Goal: Information Seeking & Learning: Check status

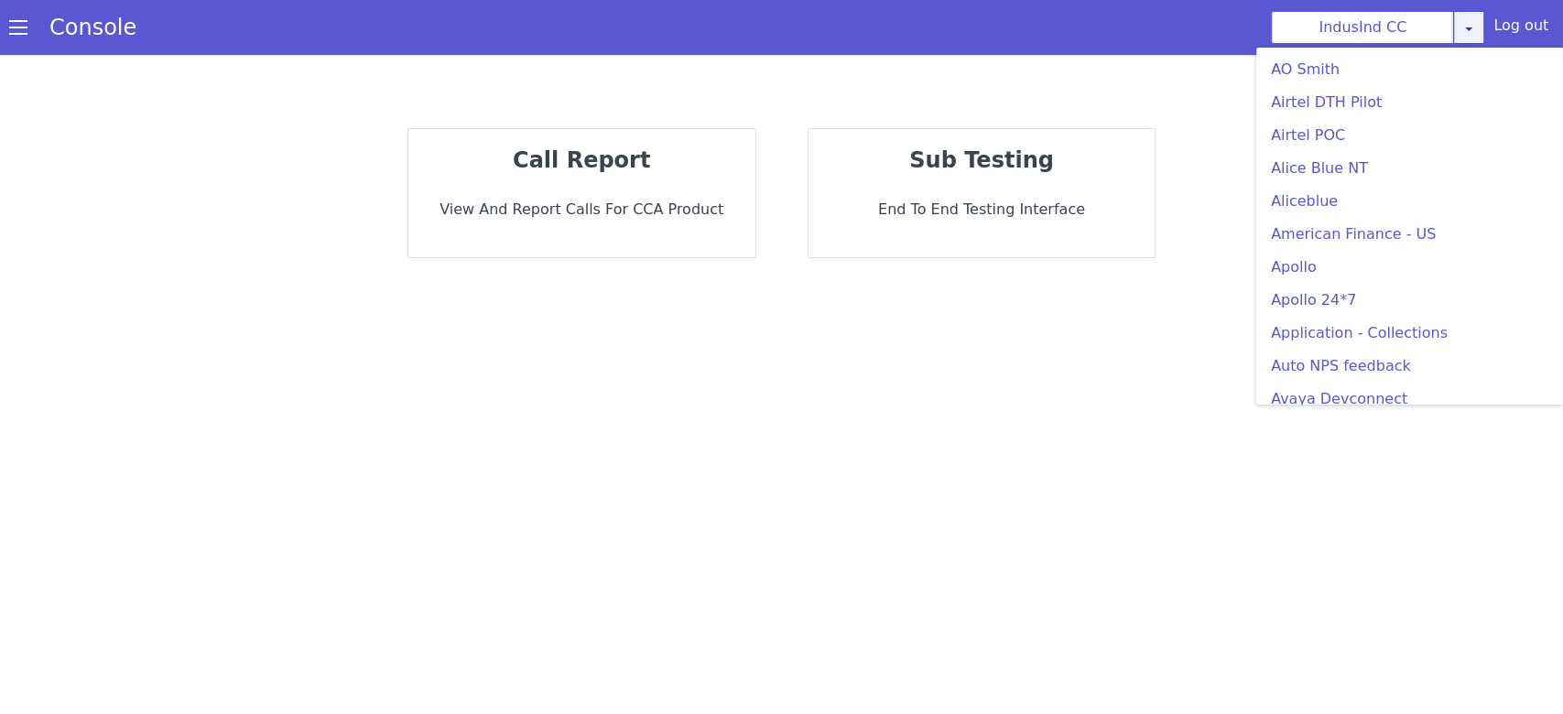
click at [1472, 26] on icon at bounding box center [1468, 28] width 15 height 15
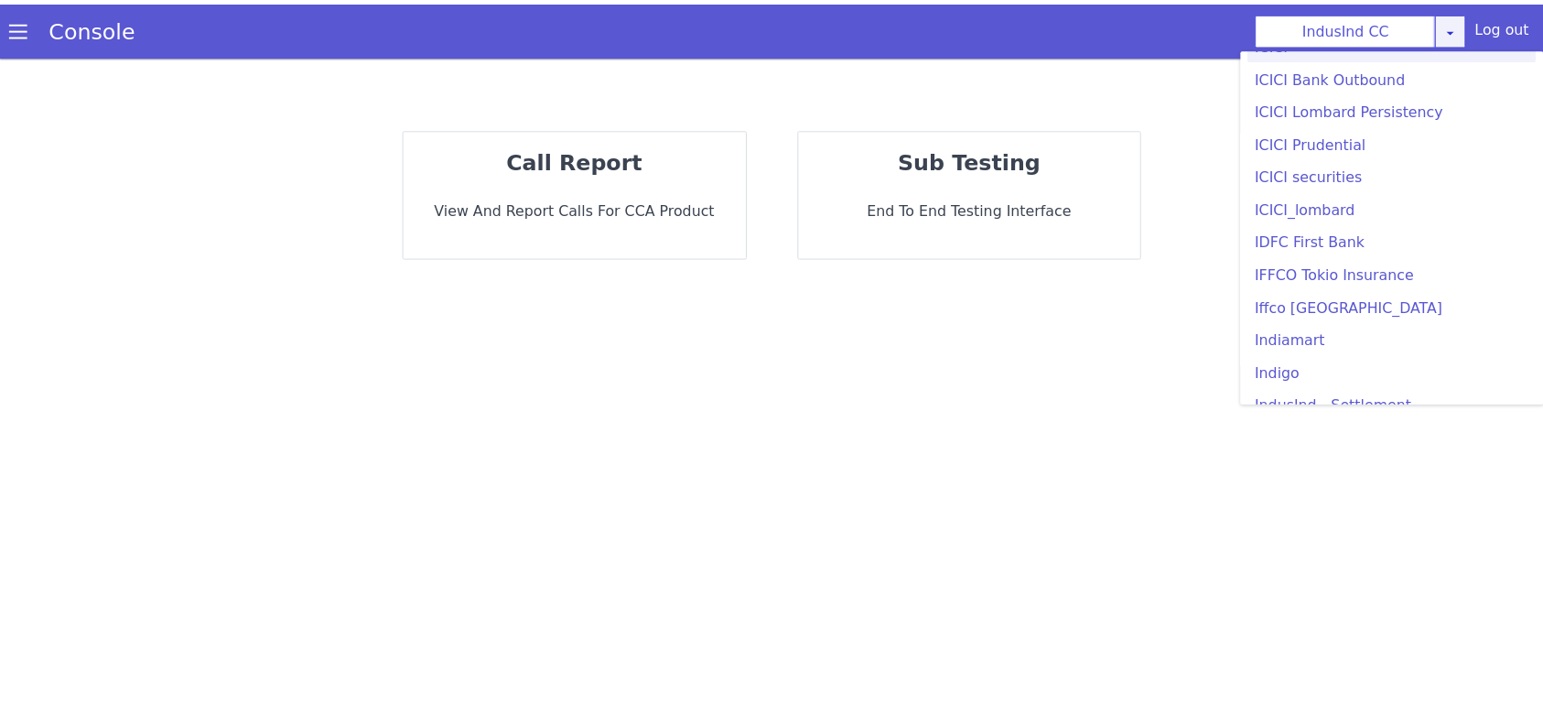
scroll to position [2074, 0]
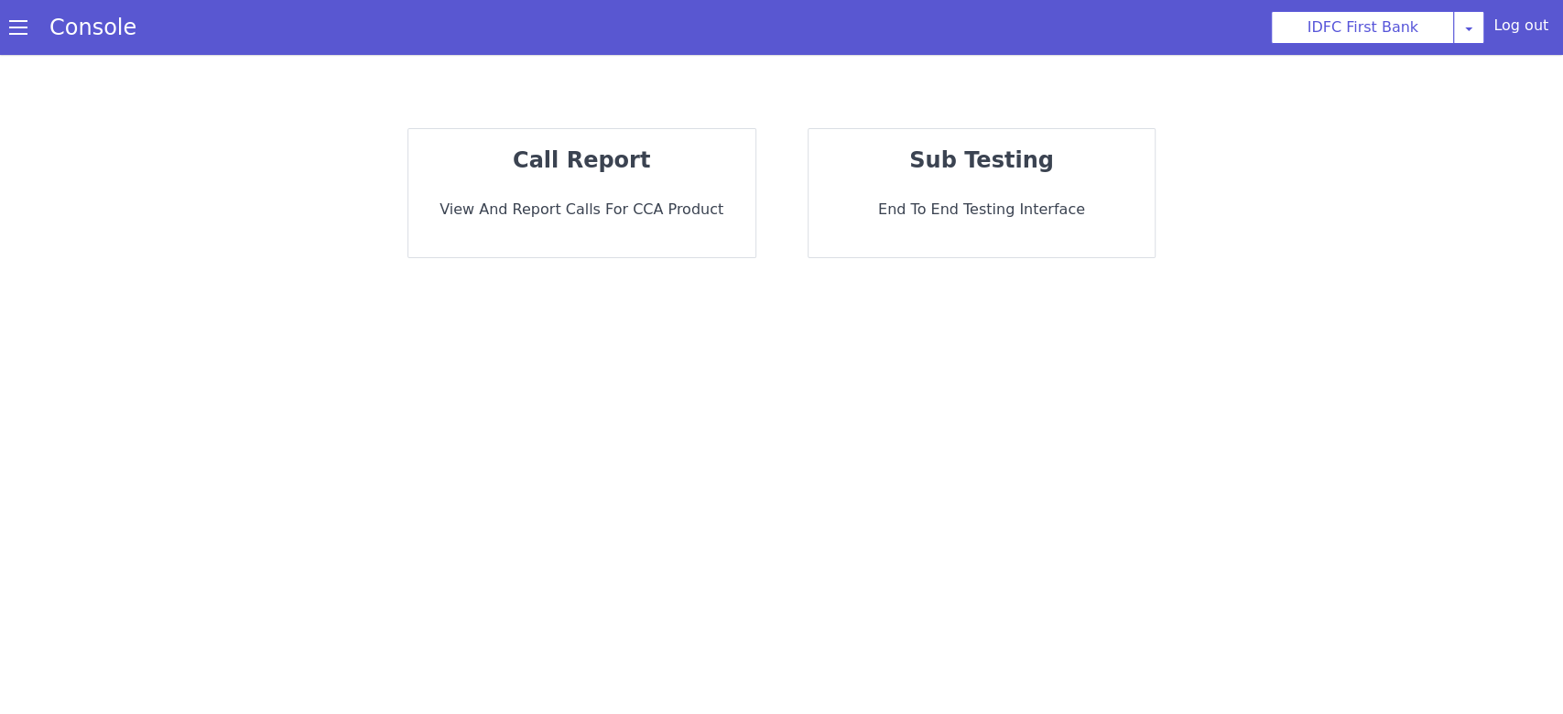
click at [696, 211] on p "View and report calls for CCA Product" at bounding box center [582, 210] width 318 height 22
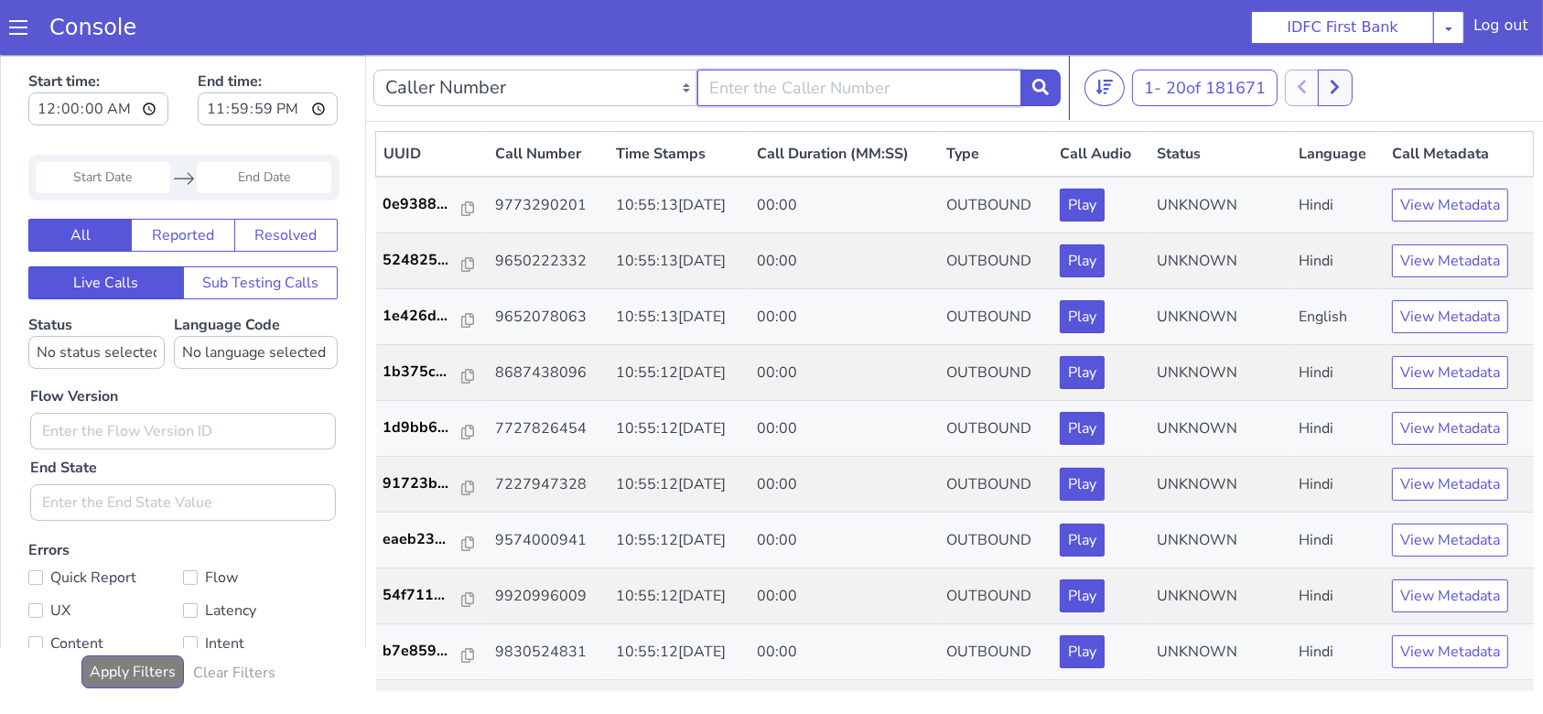
click at [774, 82] on input "text" at bounding box center [860, 87] width 324 height 37
type input "9047996556"
click at [1033, 87] on icon at bounding box center [1041, 86] width 16 height 16
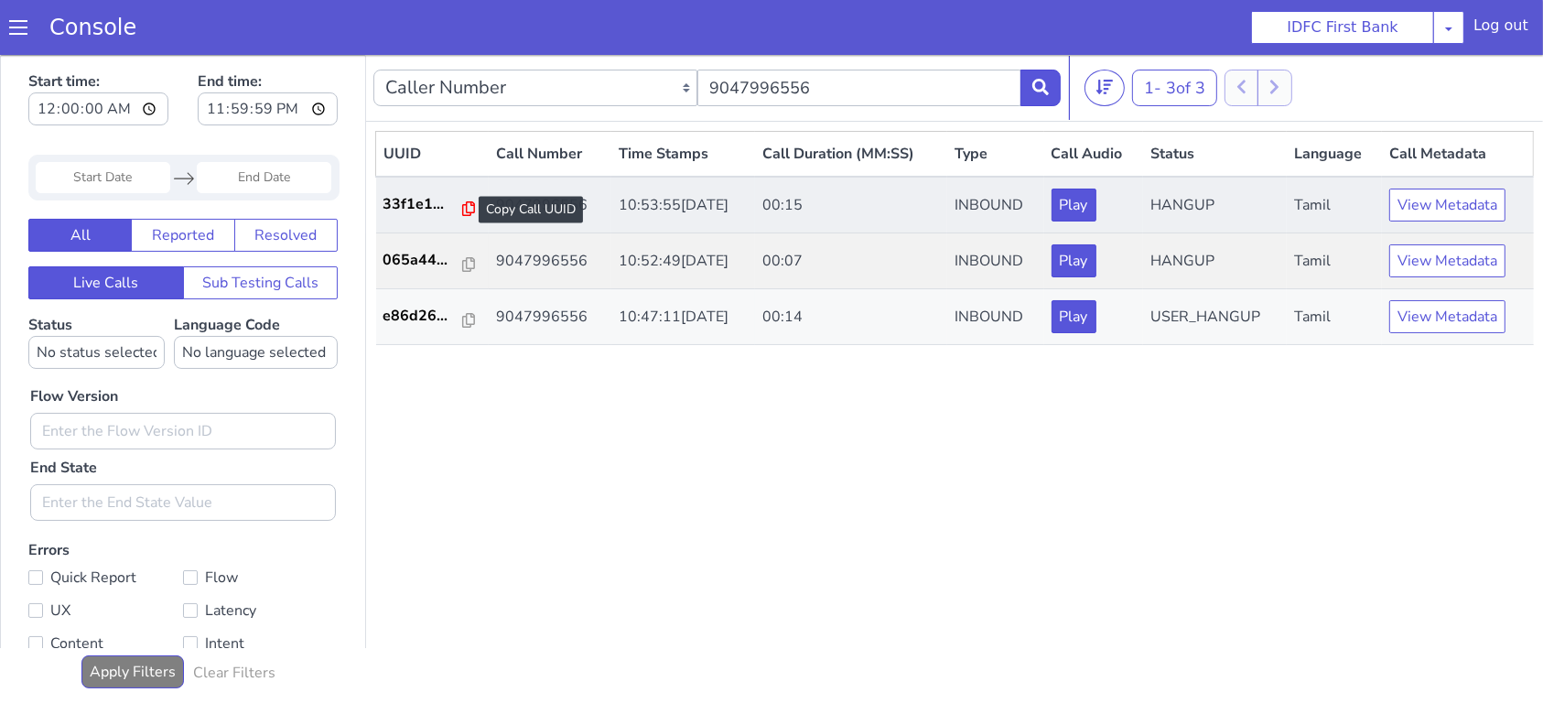
click at [462, 200] on icon at bounding box center [468, 207] width 13 height 15
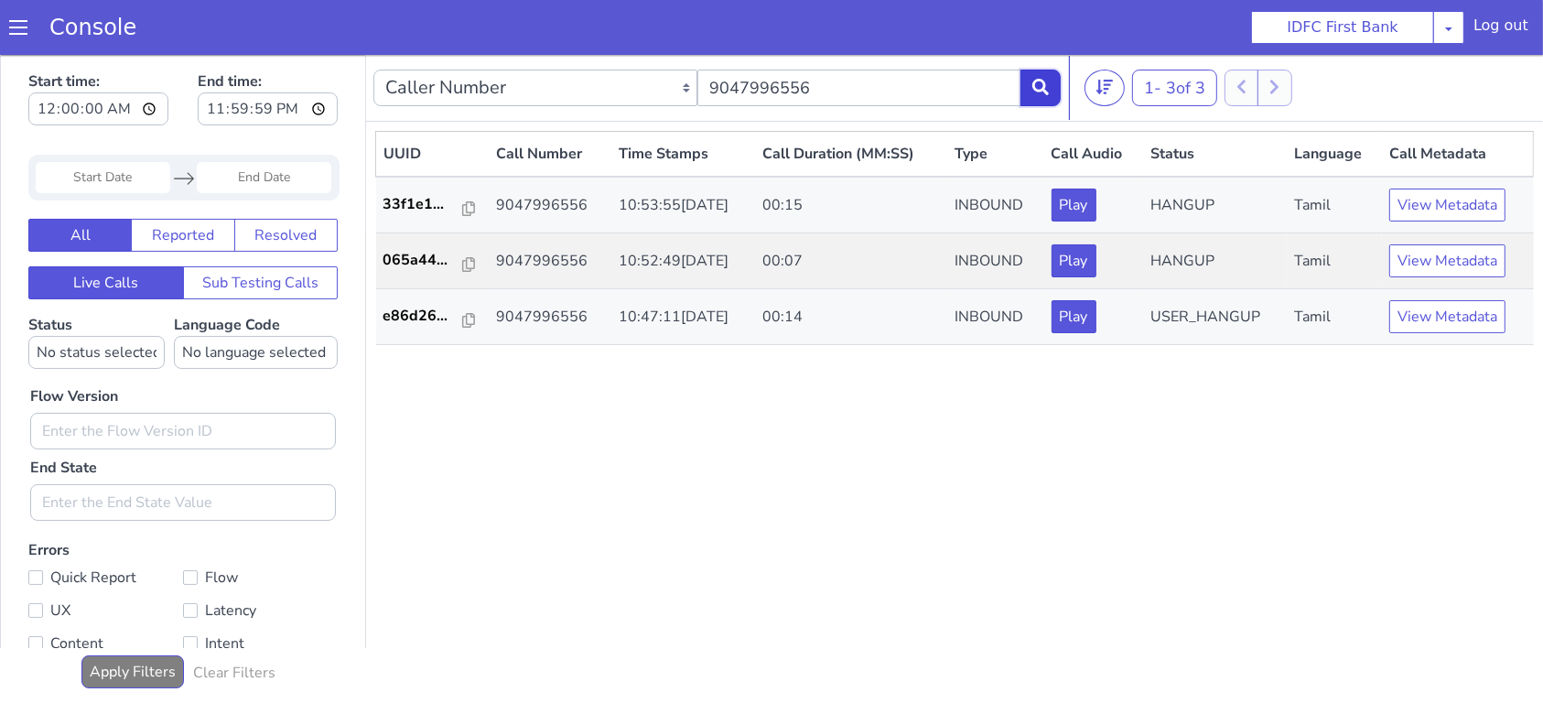
click at [1039, 73] on button at bounding box center [1041, 87] width 40 height 37
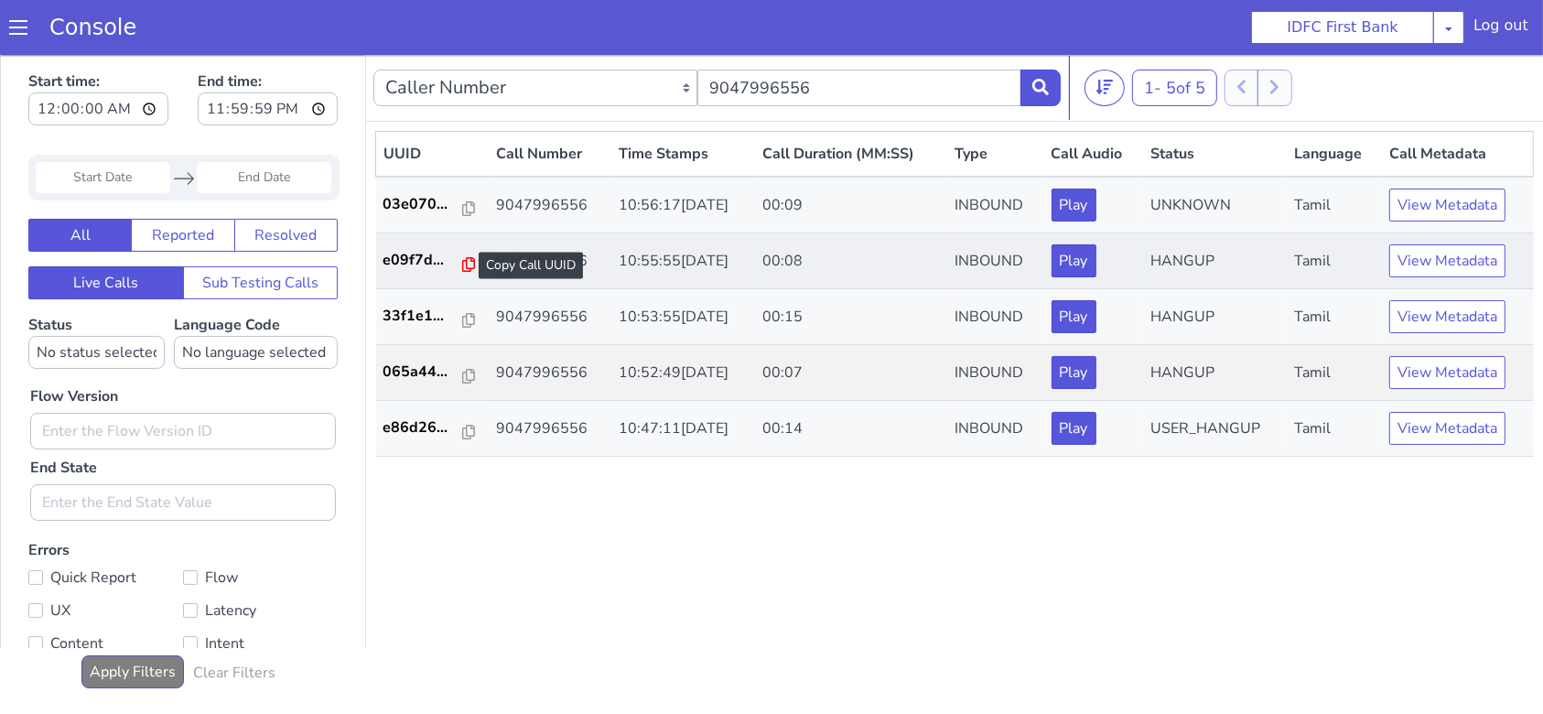
click at [462, 256] on icon at bounding box center [468, 263] width 13 height 15
click at [1025, 83] on button at bounding box center [1041, 87] width 40 height 37
click at [1030, 96] on button at bounding box center [1041, 87] width 40 height 37
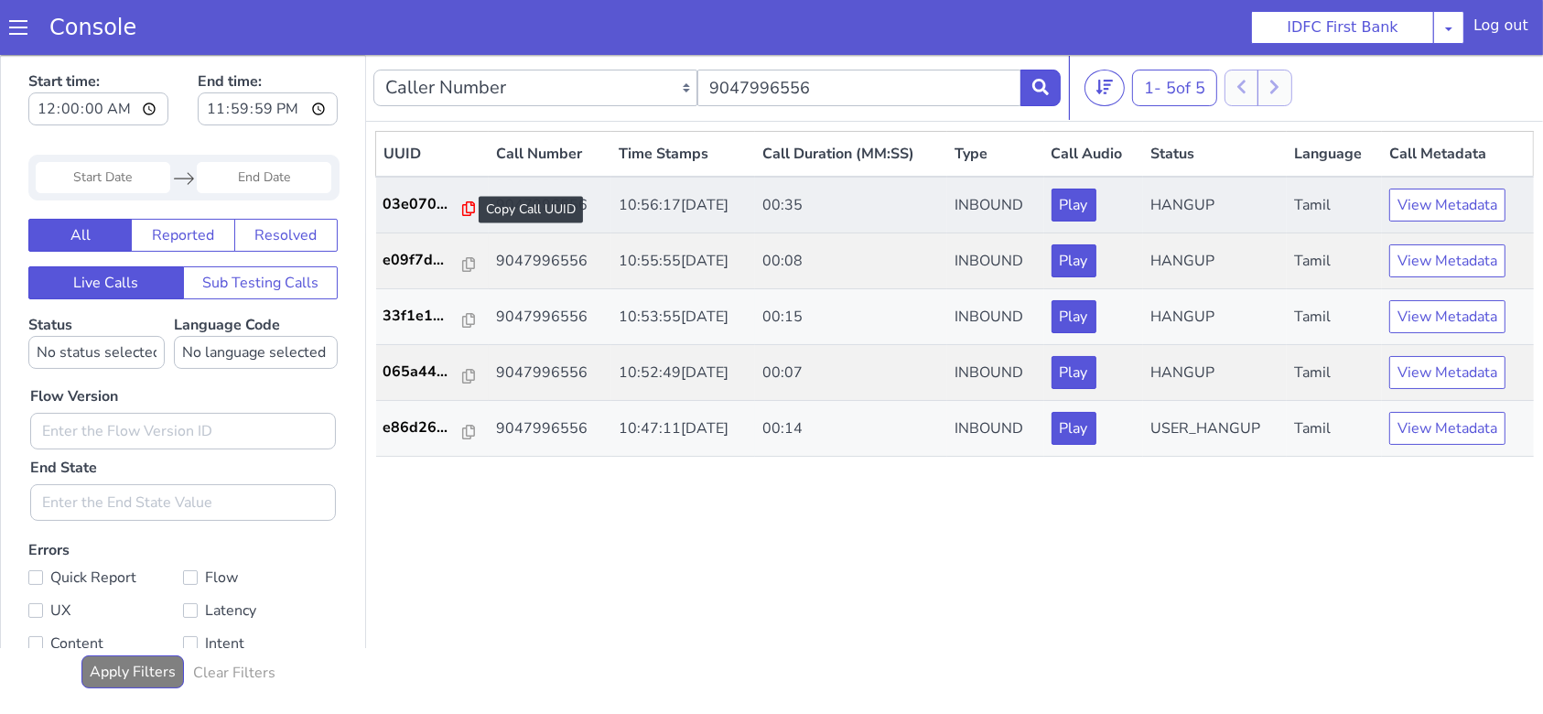
click at [466, 208] on icon at bounding box center [468, 207] width 13 height 15
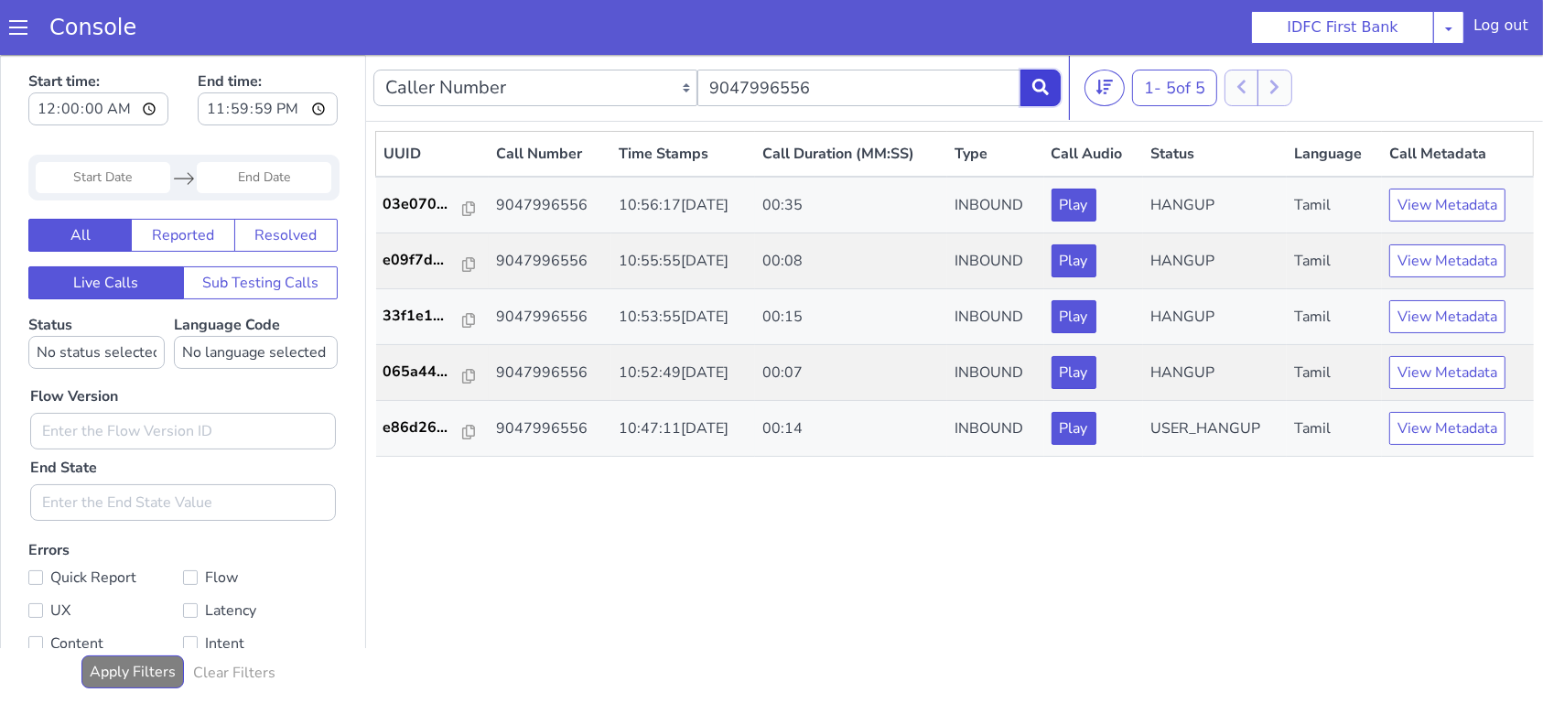
click at [1042, 81] on icon at bounding box center [1041, 86] width 16 height 16
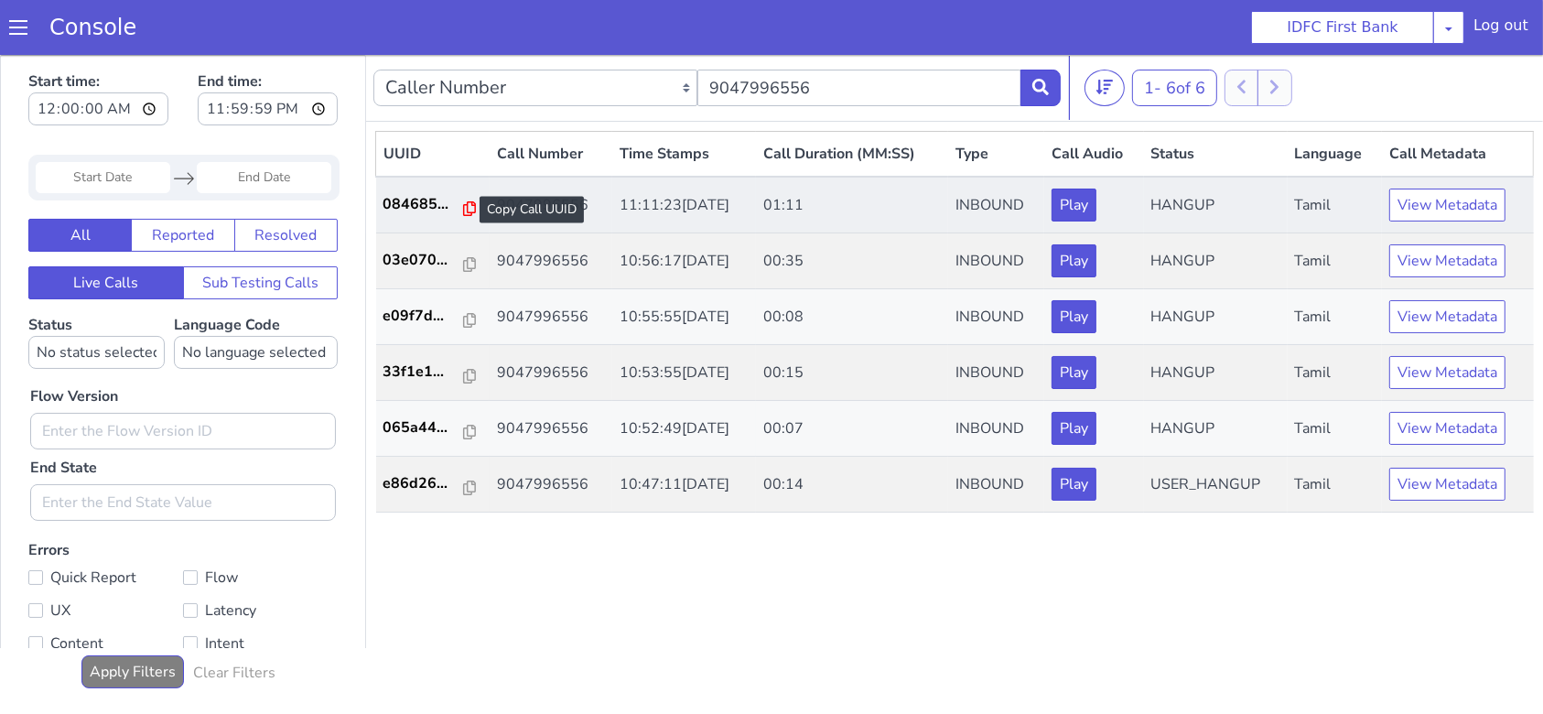
click at [463, 208] on icon at bounding box center [469, 207] width 13 height 15
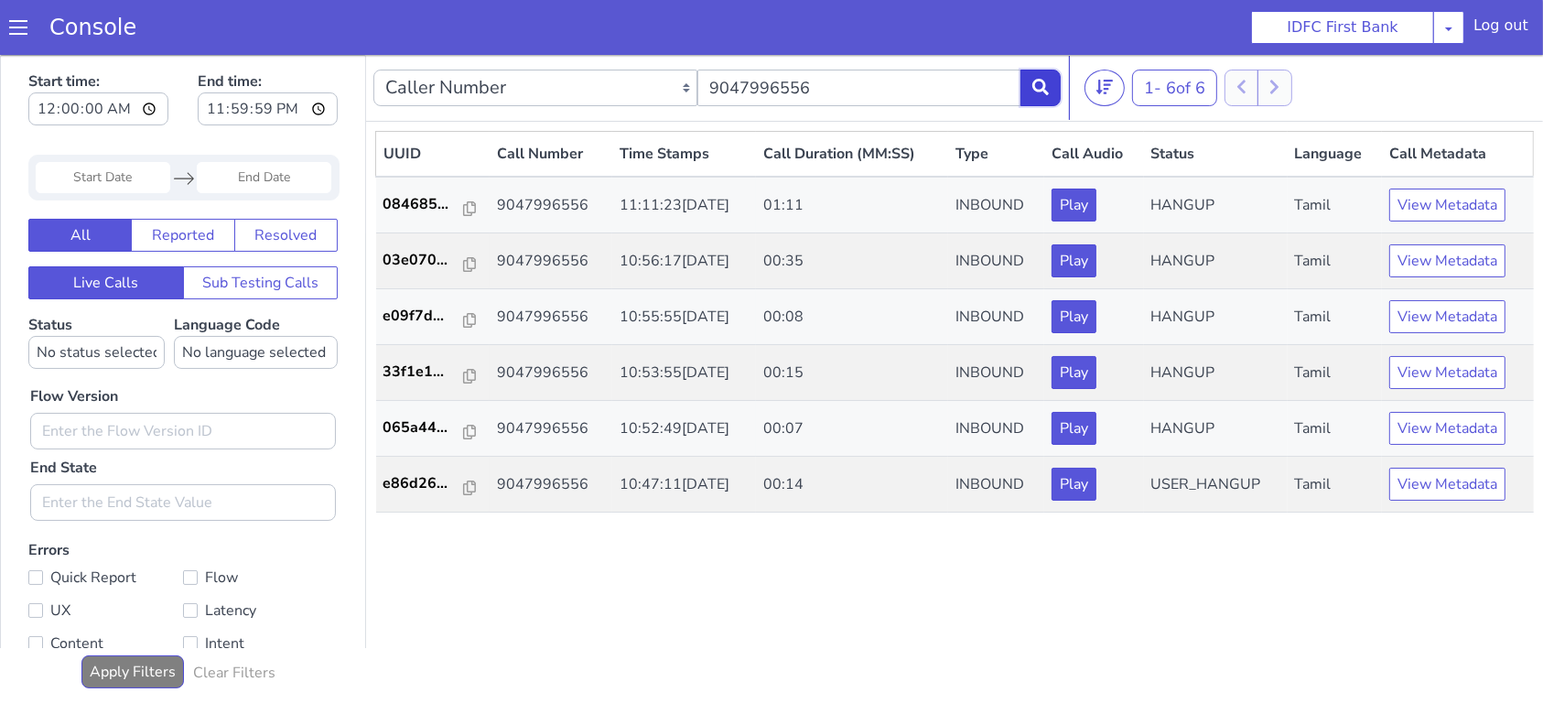
click at [1047, 86] on icon at bounding box center [1041, 86] width 16 height 16
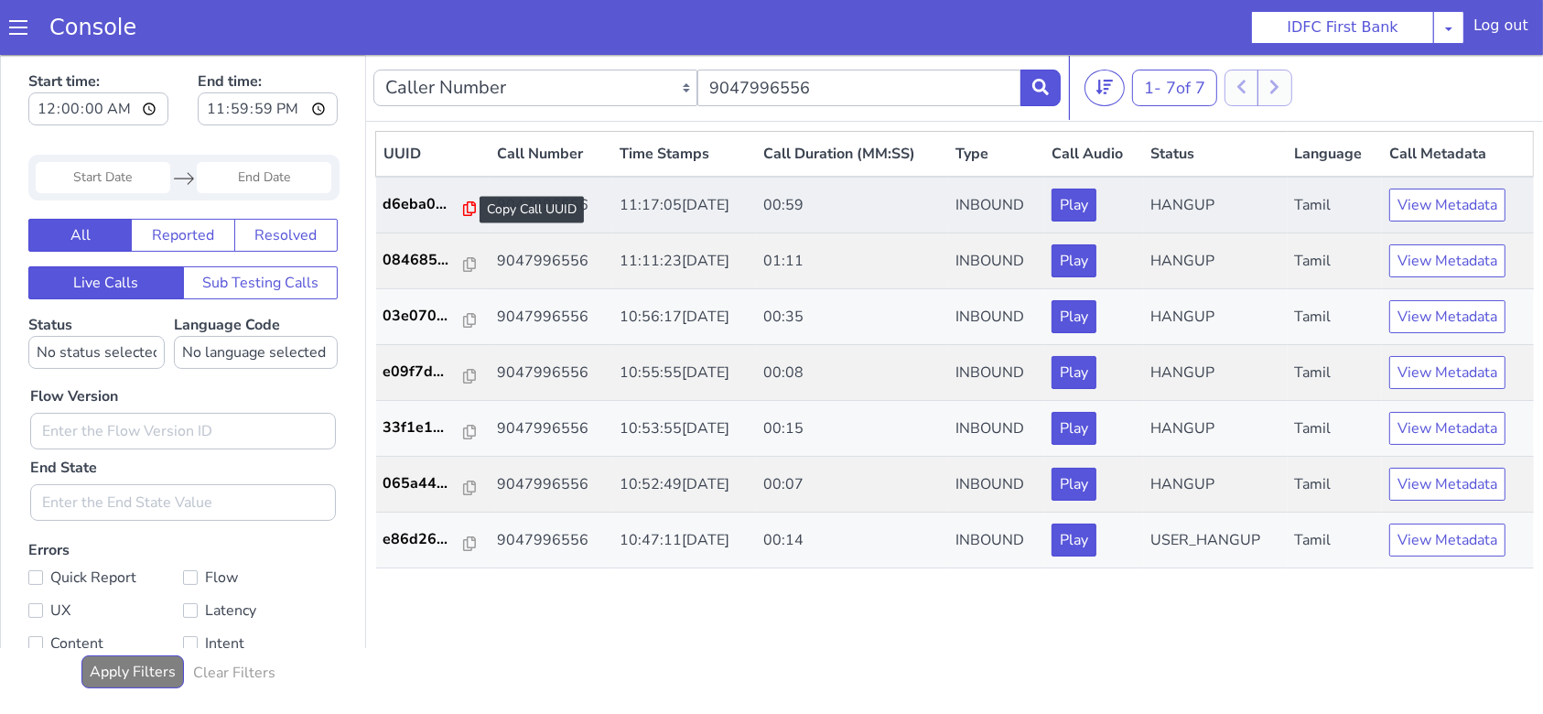
click at [463, 203] on icon at bounding box center [469, 207] width 13 height 15
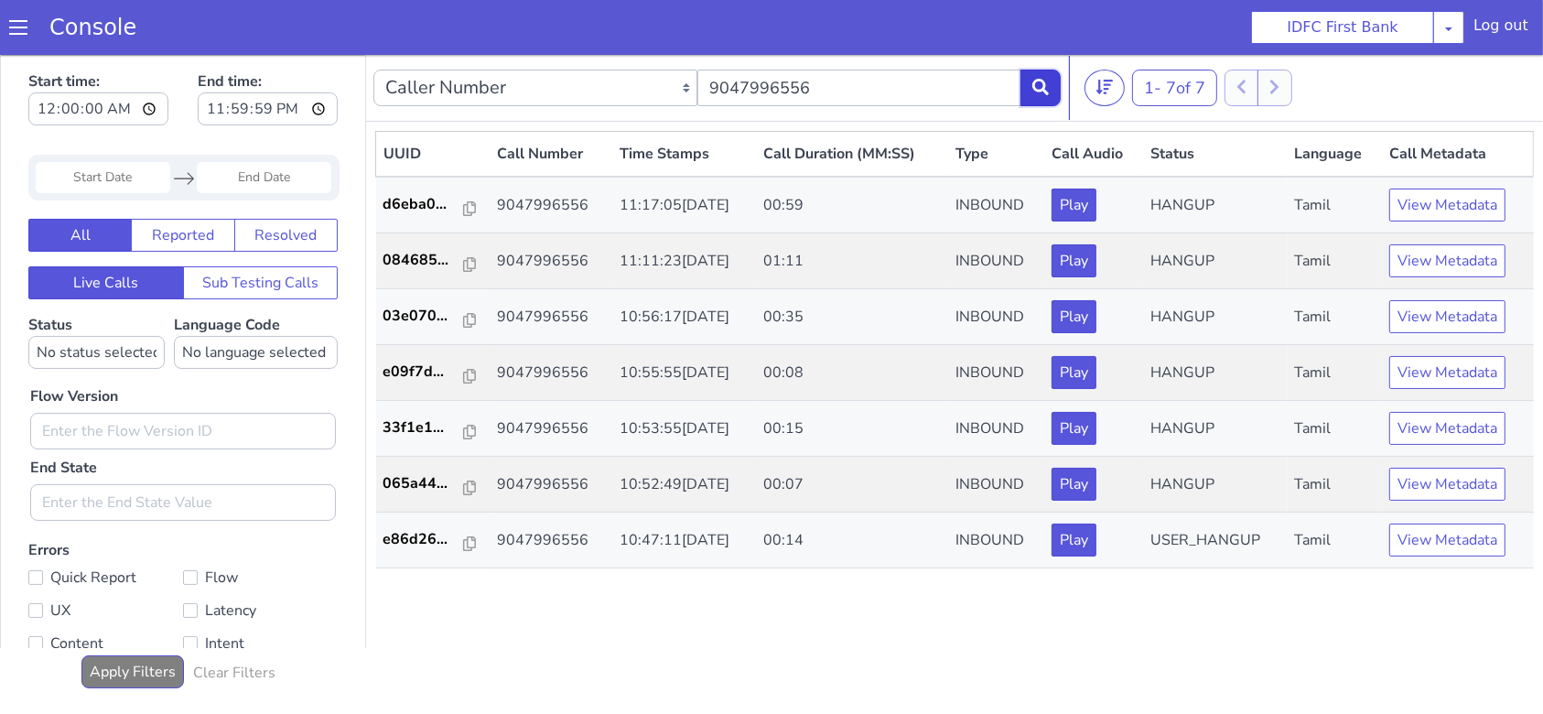
click at [1037, 87] on icon at bounding box center [1041, 86] width 16 height 16
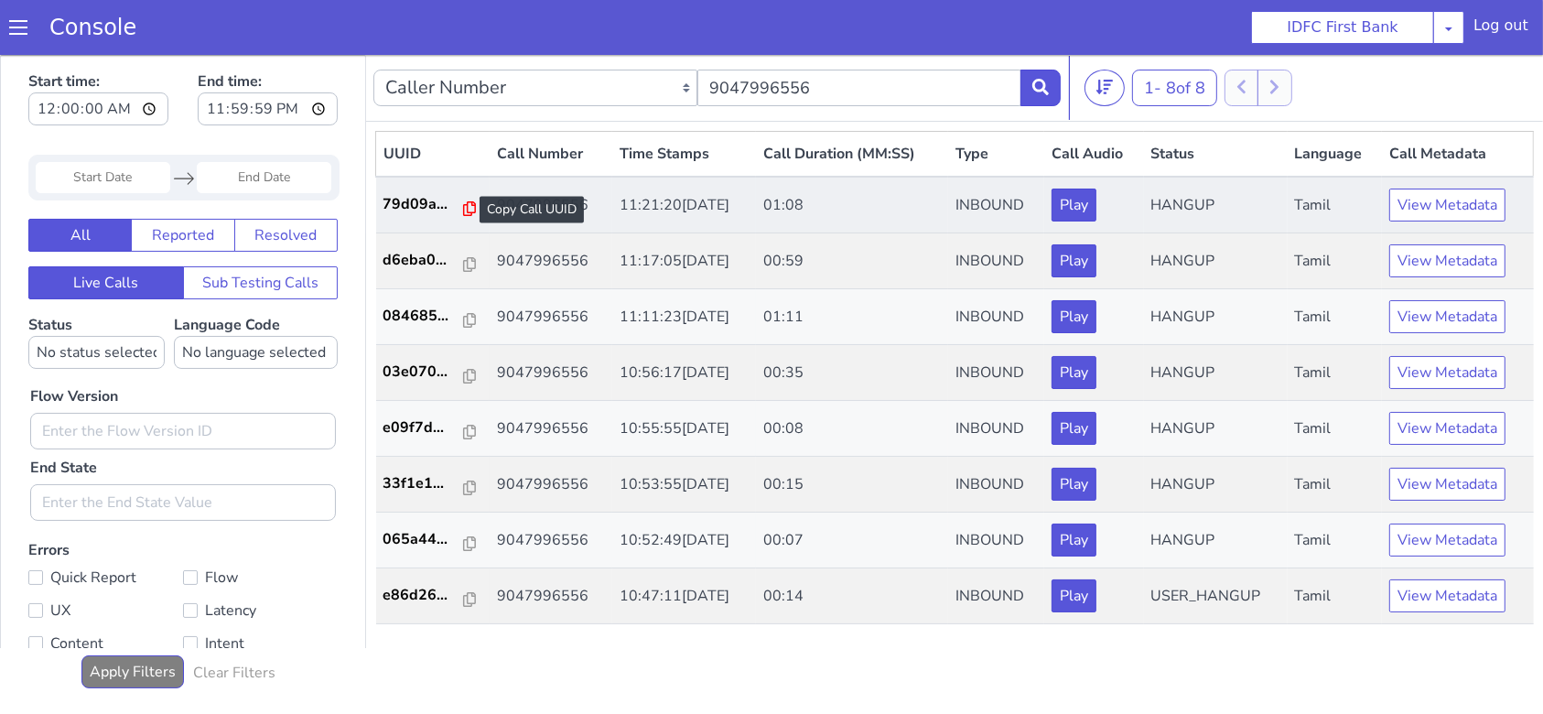
click at [463, 207] on icon at bounding box center [469, 207] width 13 height 15
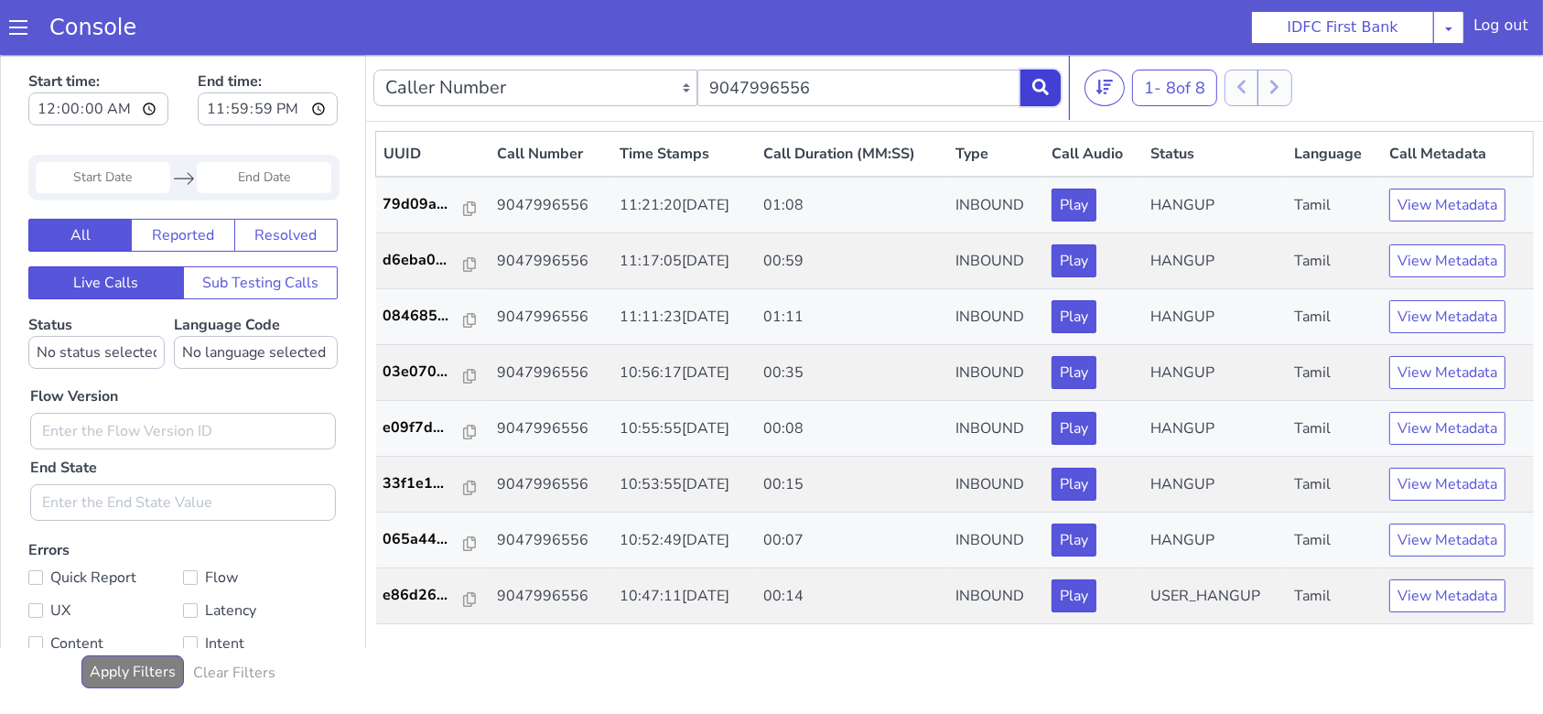
click at [1055, 91] on button at bounding box center [1041, 87] width 40 height 37
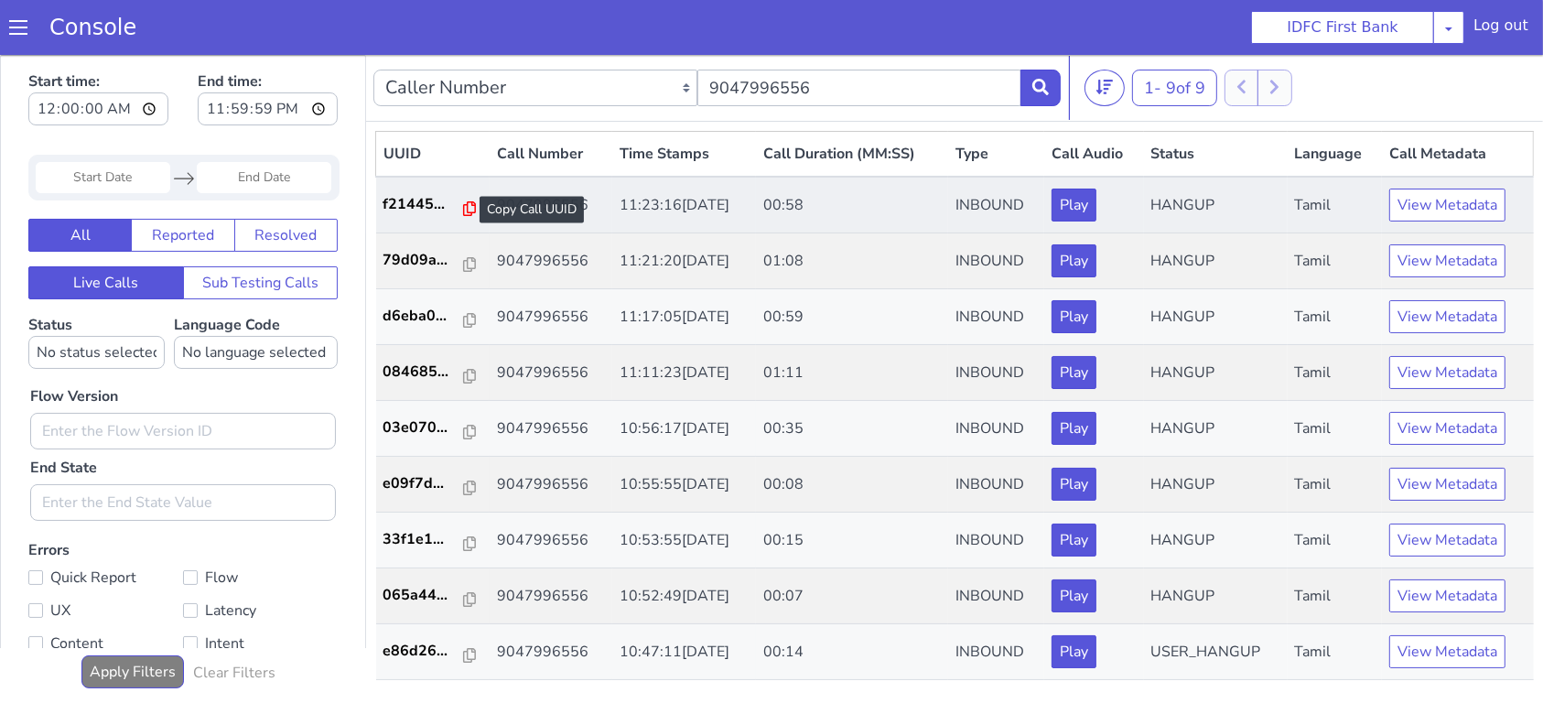
click at [463, 208] on icon at bounding box center [469, 207] width 13 height 15
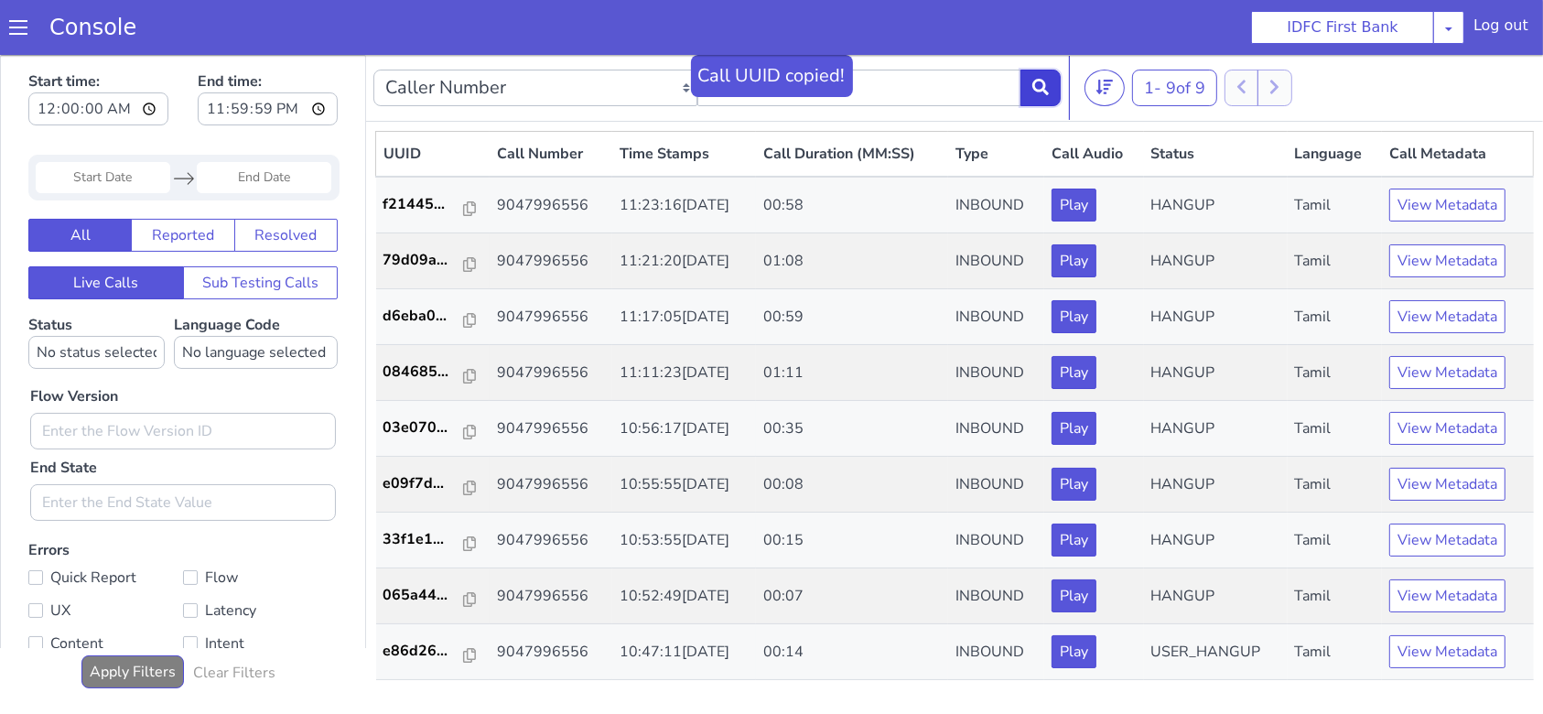
click at [1040, 89] on icon at bounding box center [1041, 86] width 16 height 16
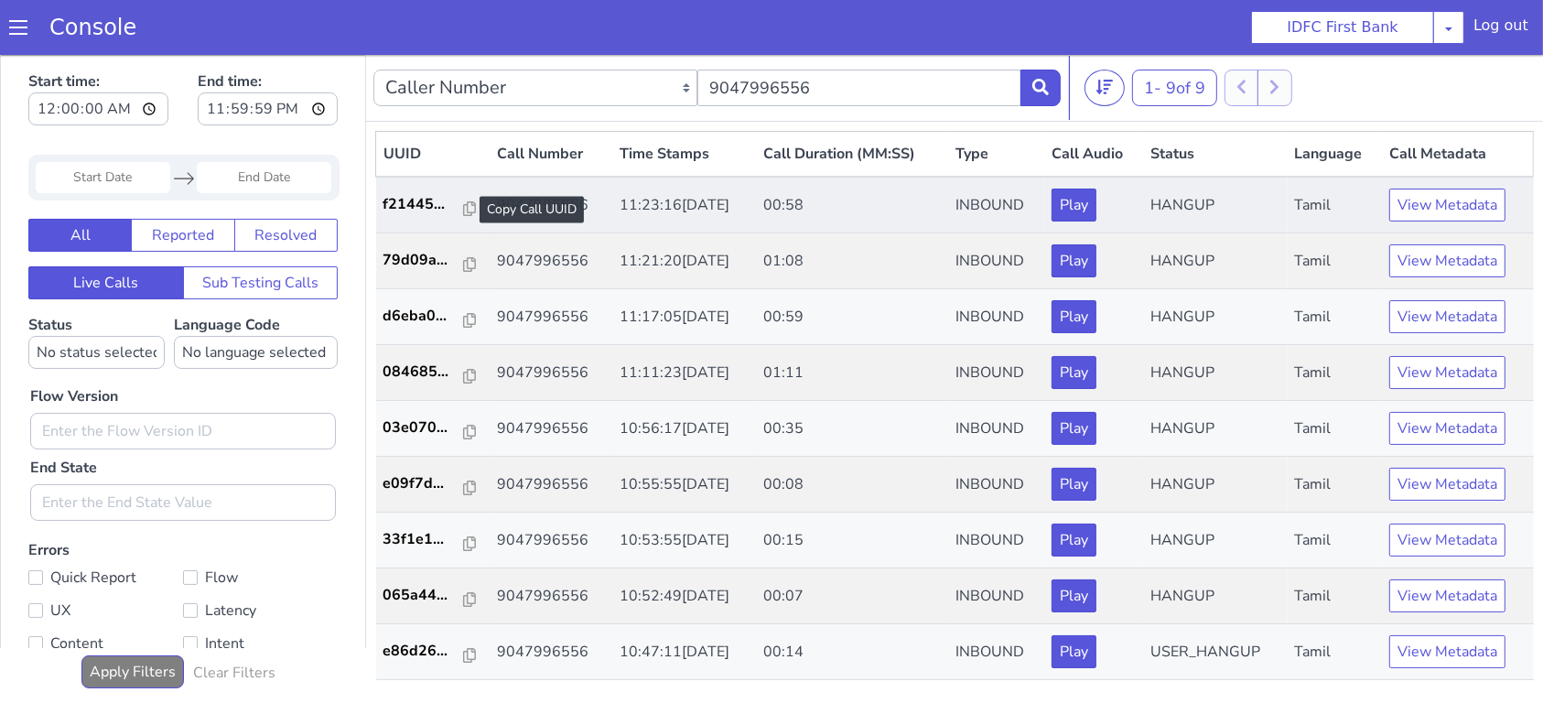
click at [467, 215] on div at bounding box center [469, 209] width 13 height 22
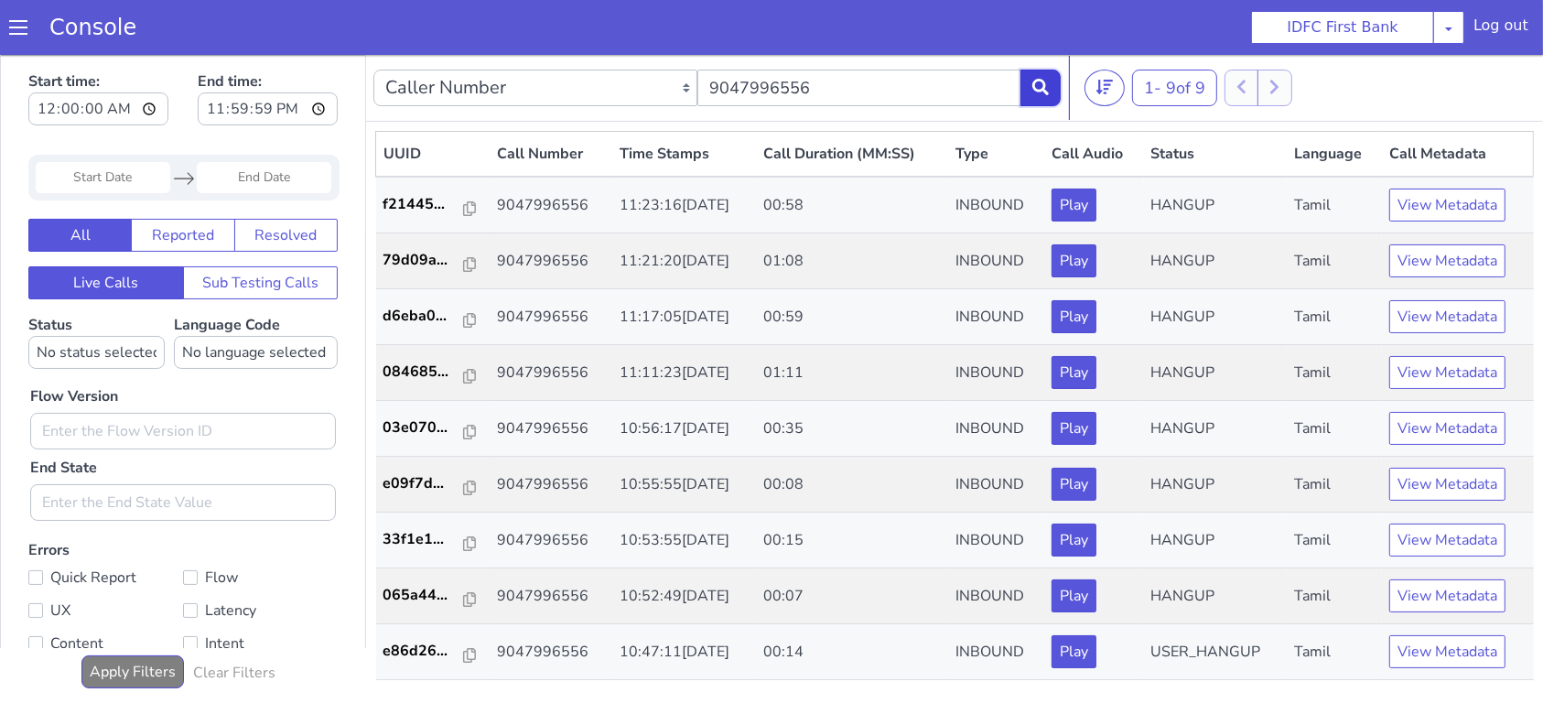
click at [1046, 81] on icon at bounding box center [1041, 86] width 16 height 16
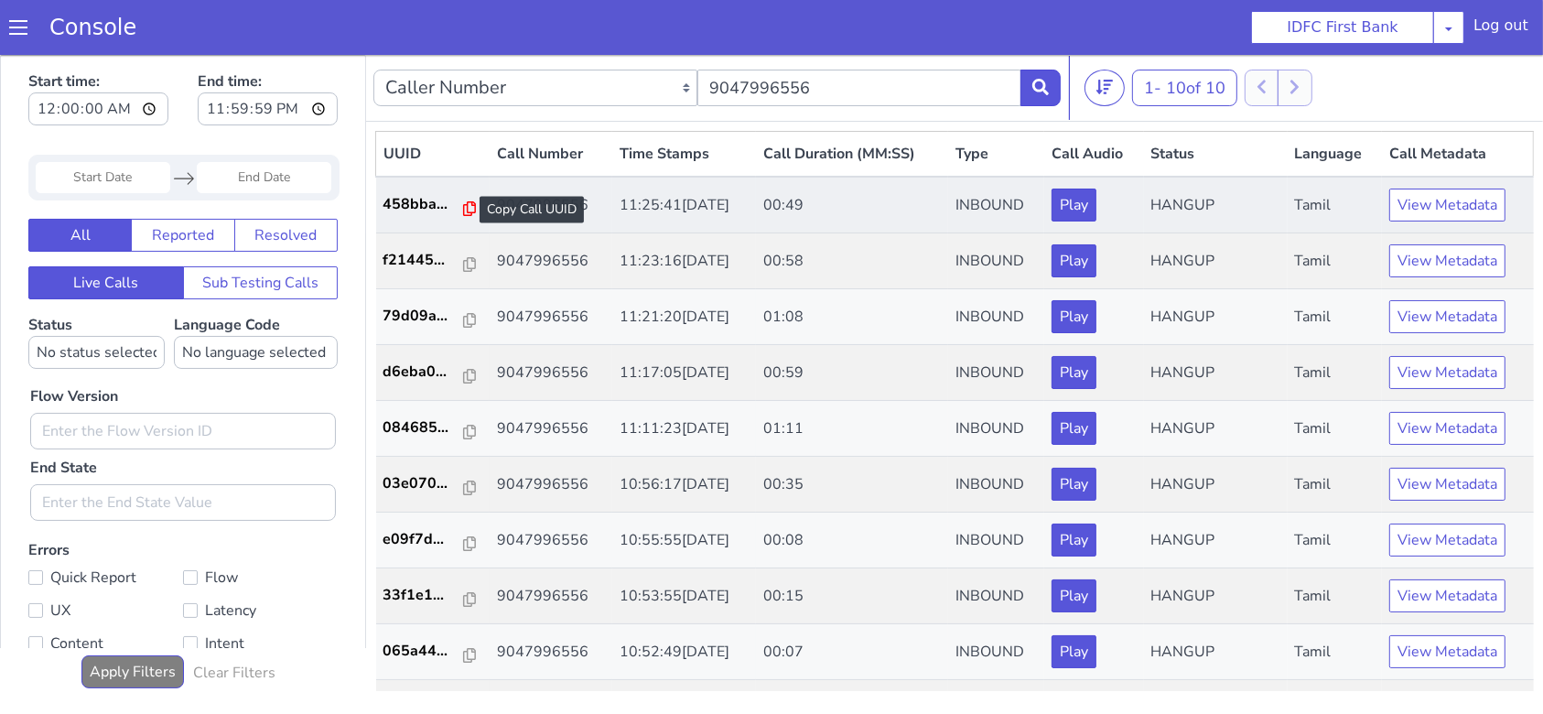
click at [466, 203] on icon at bounding box center [469, 207] width 13 height 15
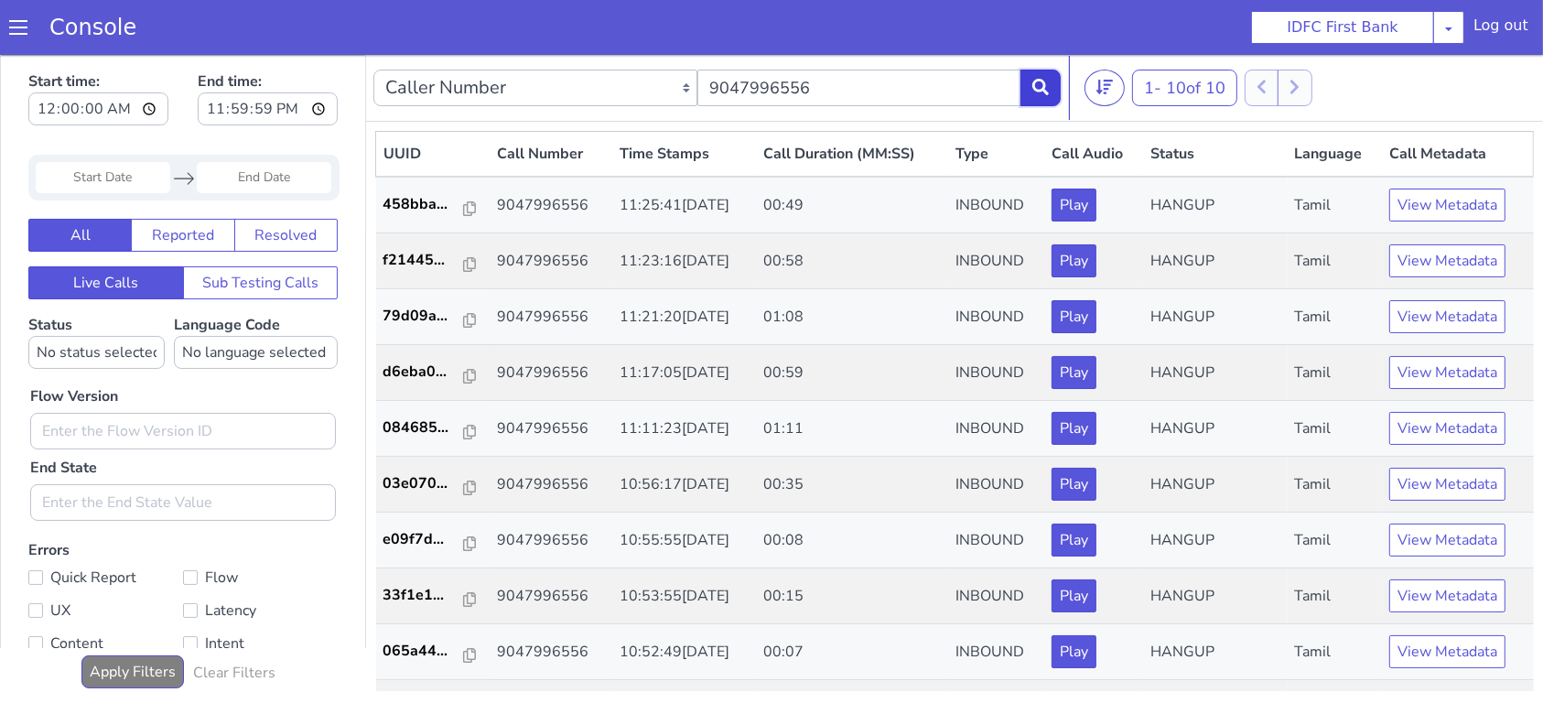
click at [1049, 98] on button at bounding box center [1041, 87] width 40 height 37
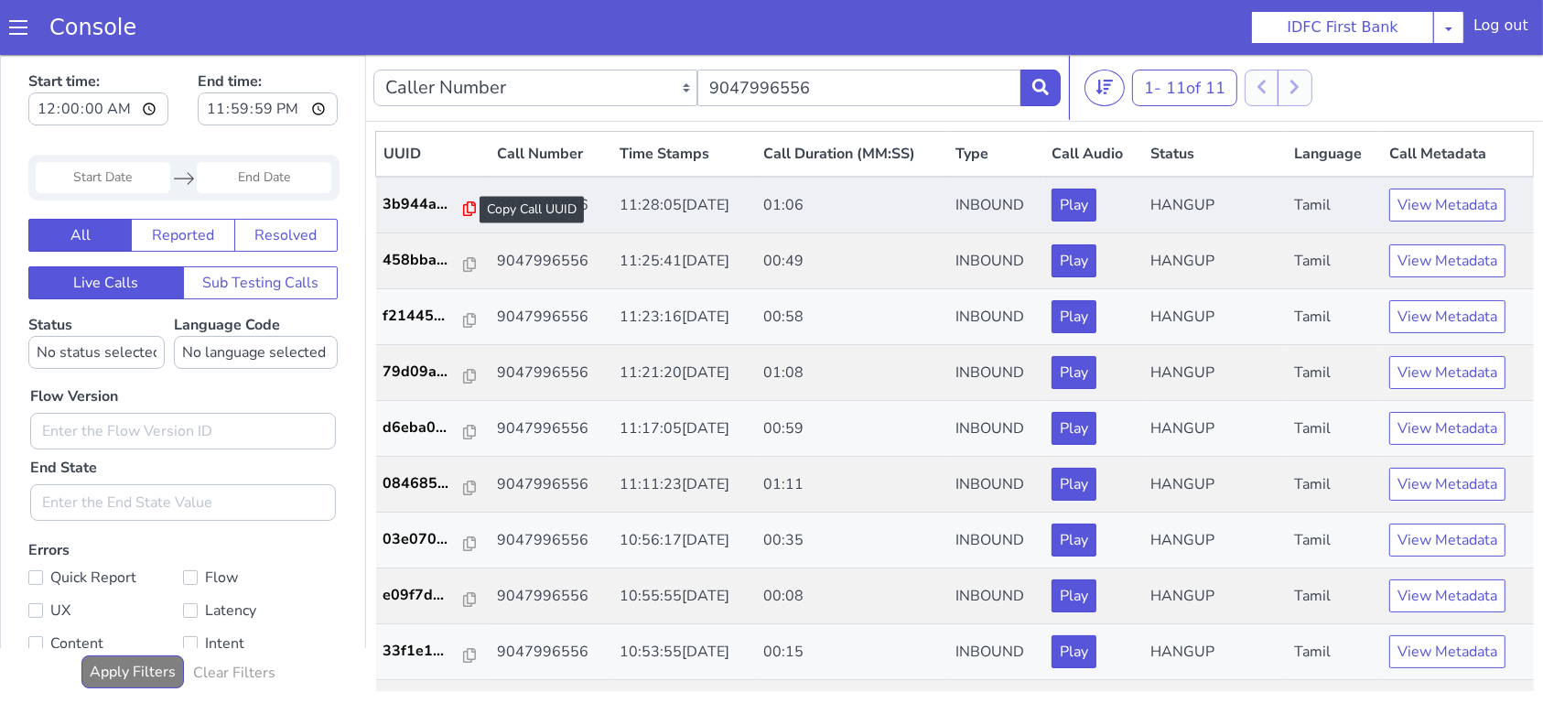
click at [463, 208] on icon at bounding box center [469, 207] width 13 height 15
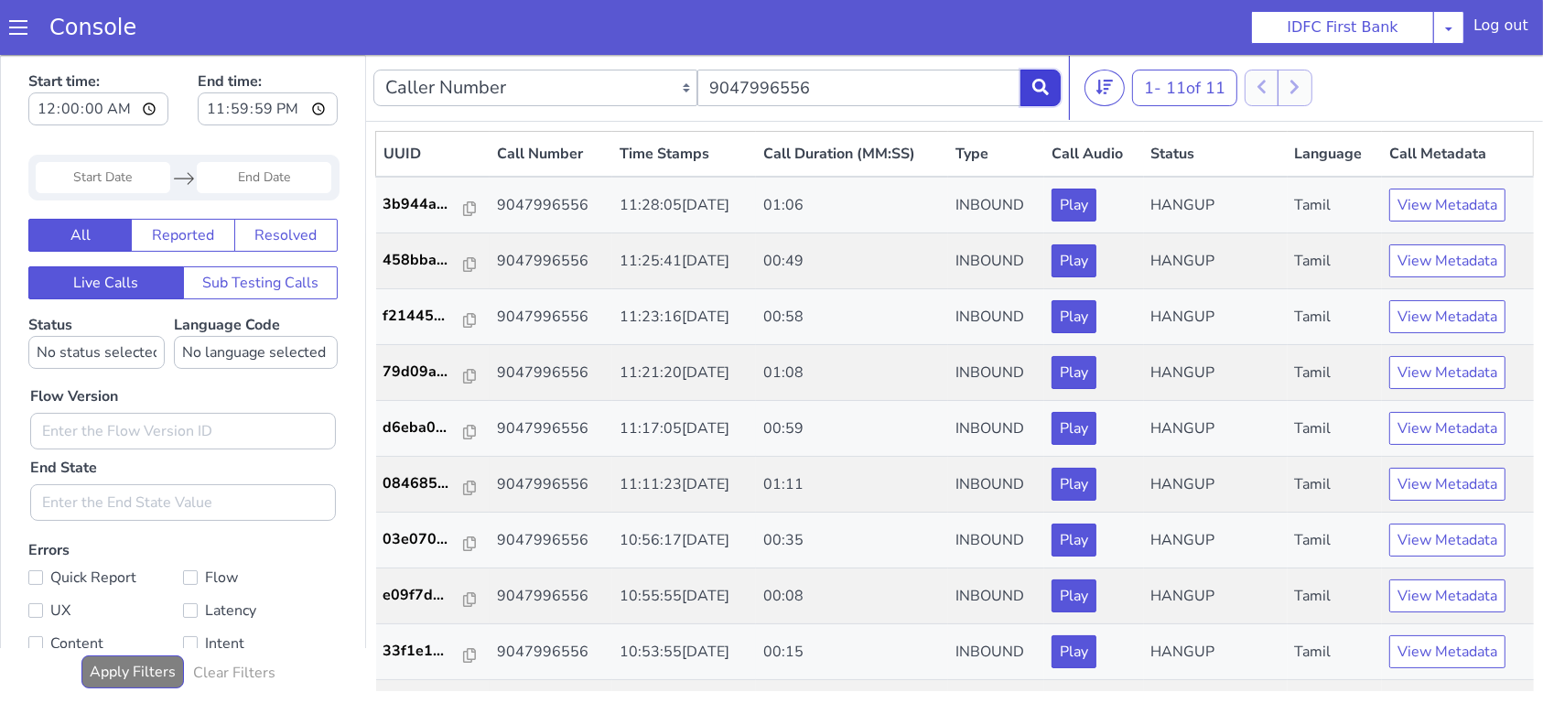
click at [1028, 83] on button at bounding box center [1041, 87] width 40 height 37
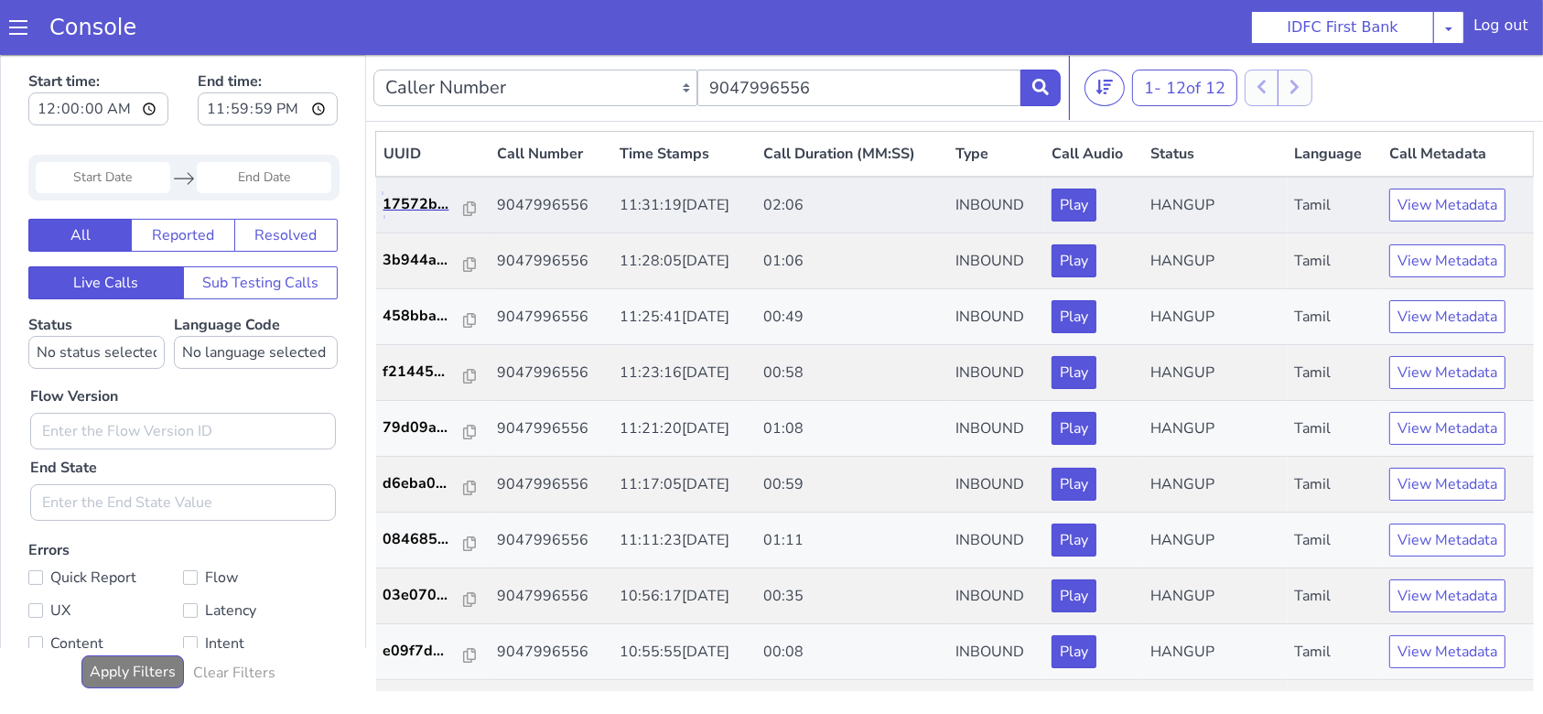
click at [469, 213] on link "17572b..." at bounding box center [434, 203] width 100 height 22
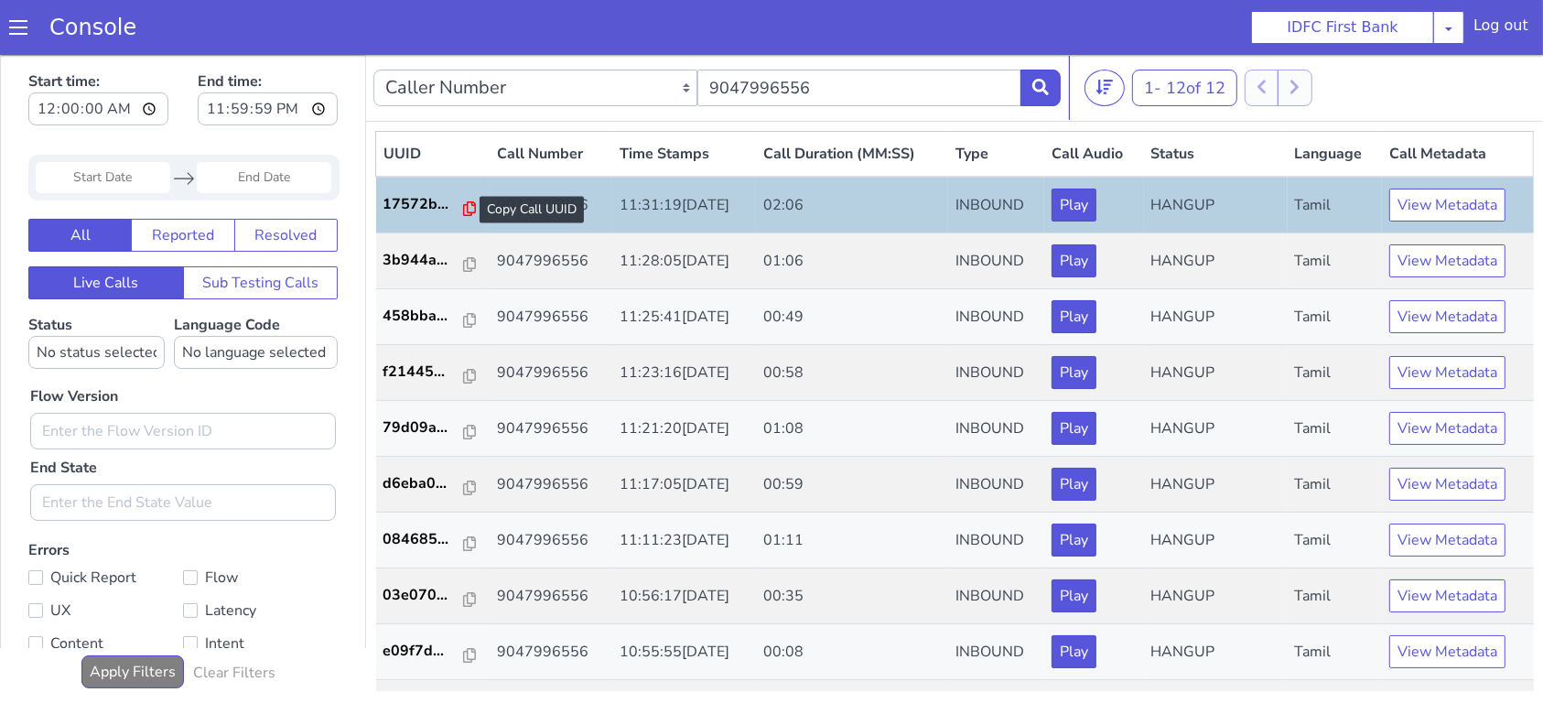
click at [463, 211] on icon at bounding box center [469, 207] width 13 height 15
click at [1041, 81] on icon at bounding box center [1041, 86] width 16 height 16
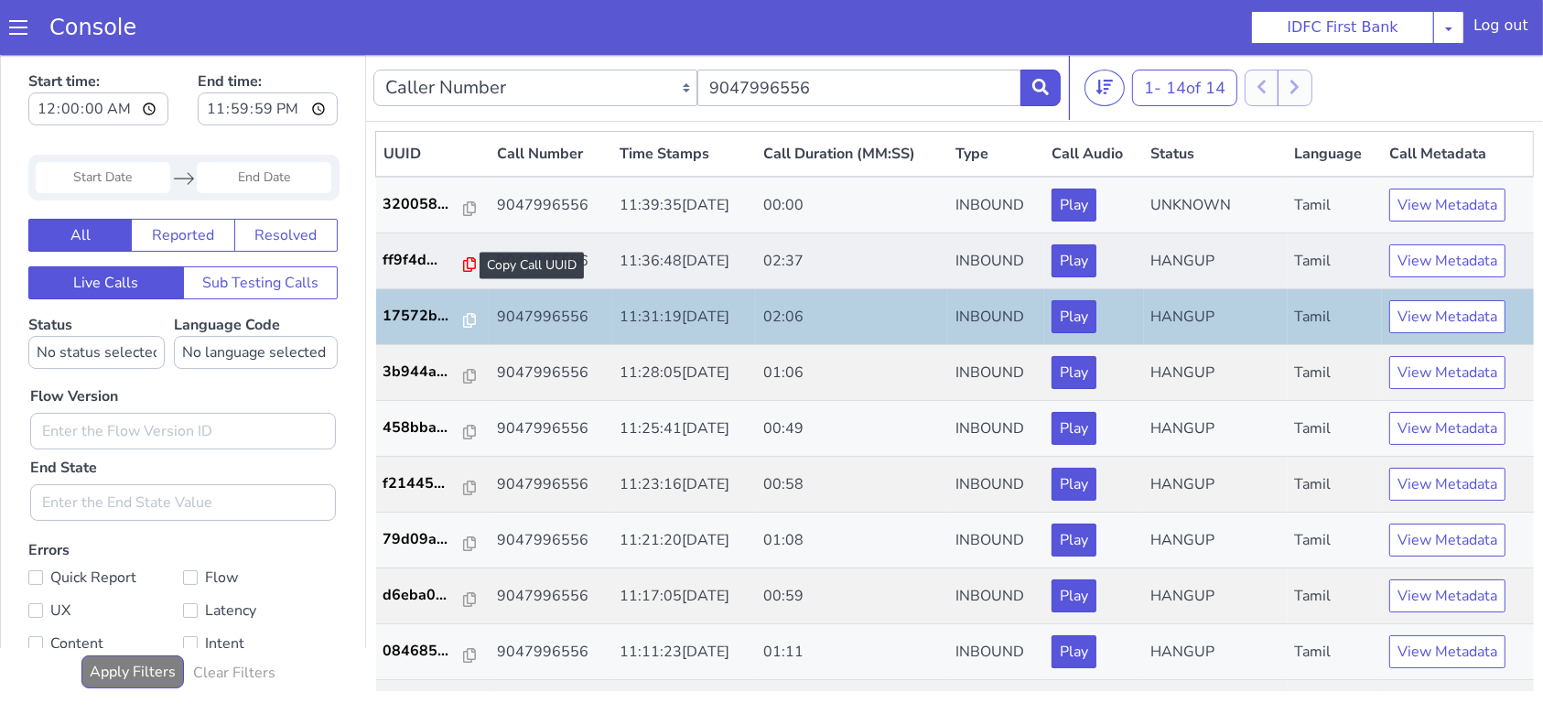
click at [465, 262] on icon at bounding box center [469, 263] width 13 height 15
click at [1036, 81] on icon at bounding box center [1041, 86] width 16 height 16
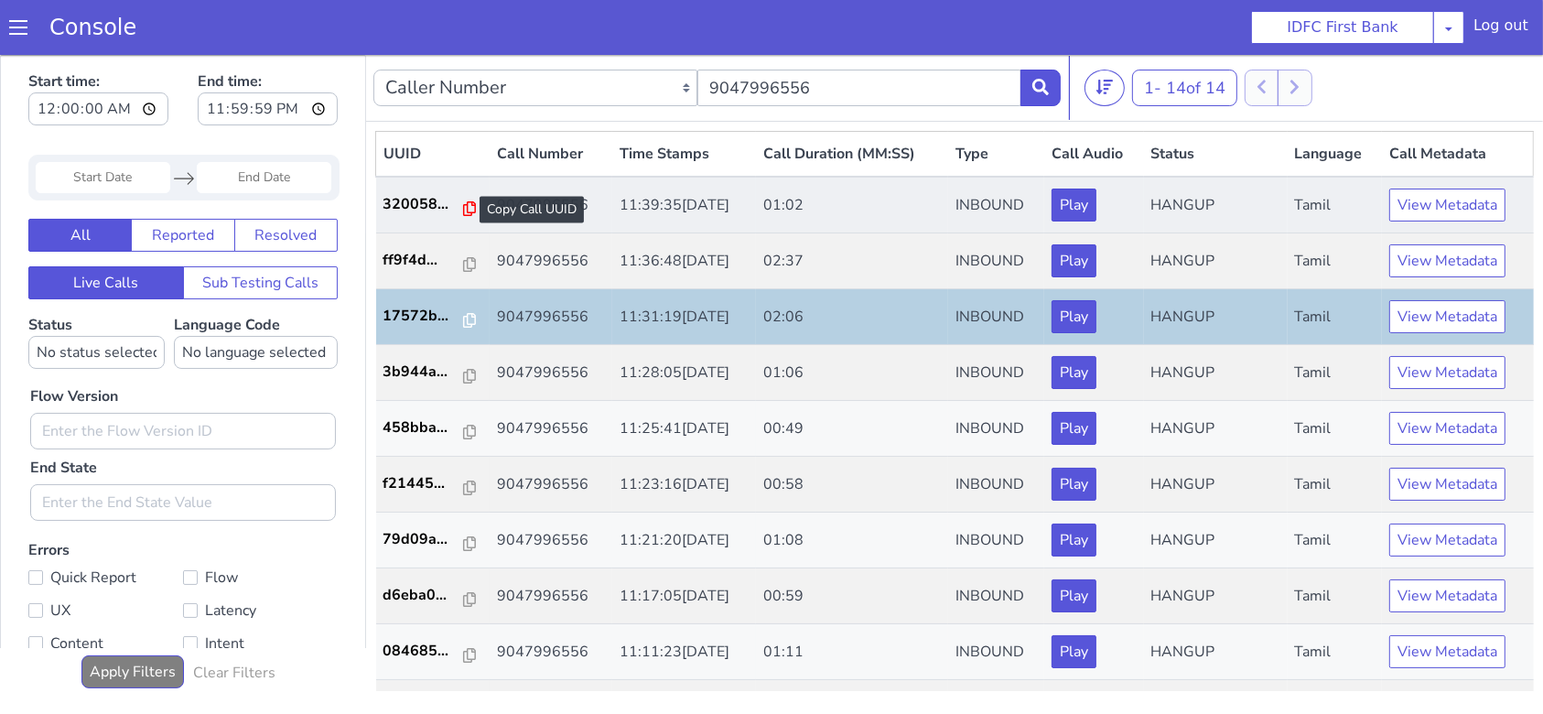
click at [465, 205] on icon at bounding box center [469, 207] width 13 height 15
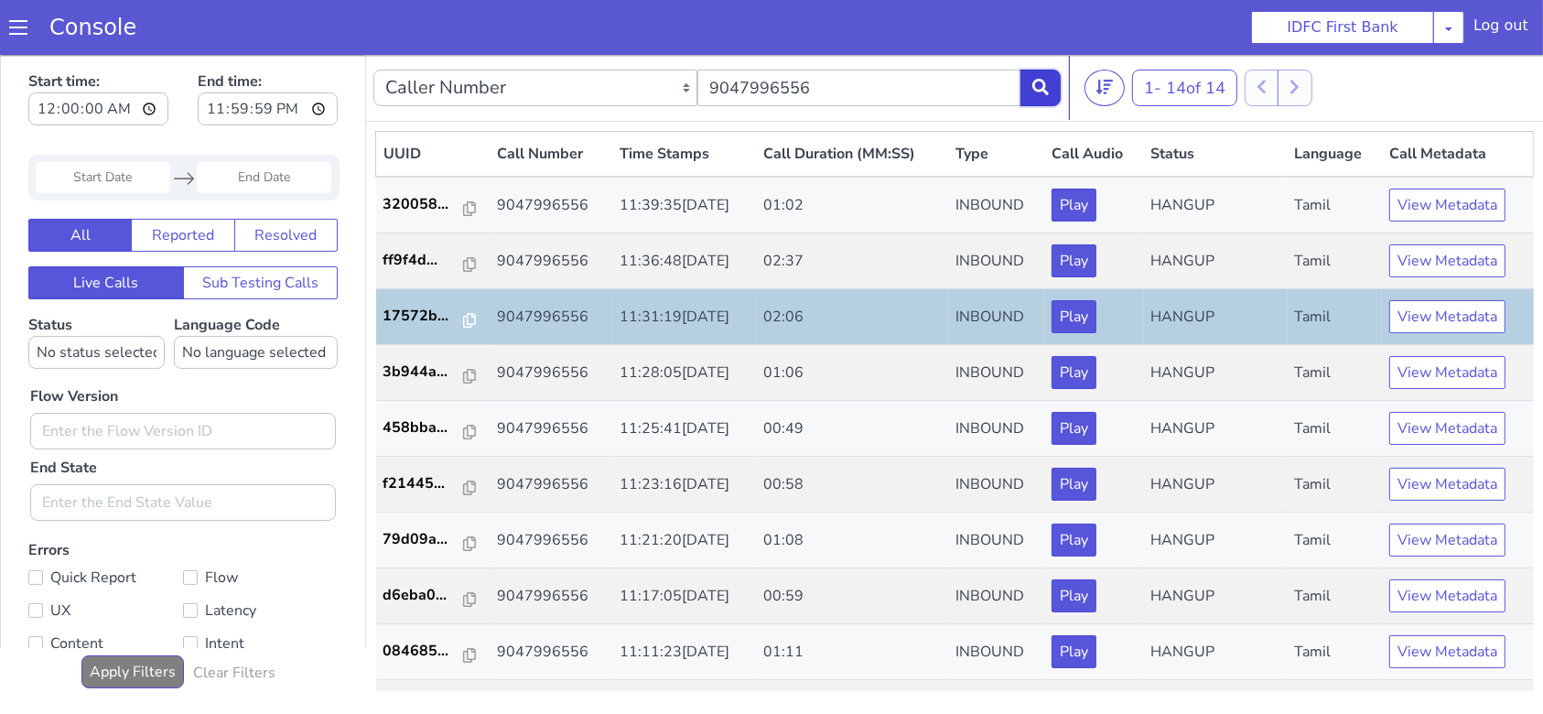
click at [1051, 83] on button at bounding box center [1041, 87] width 40 height 37
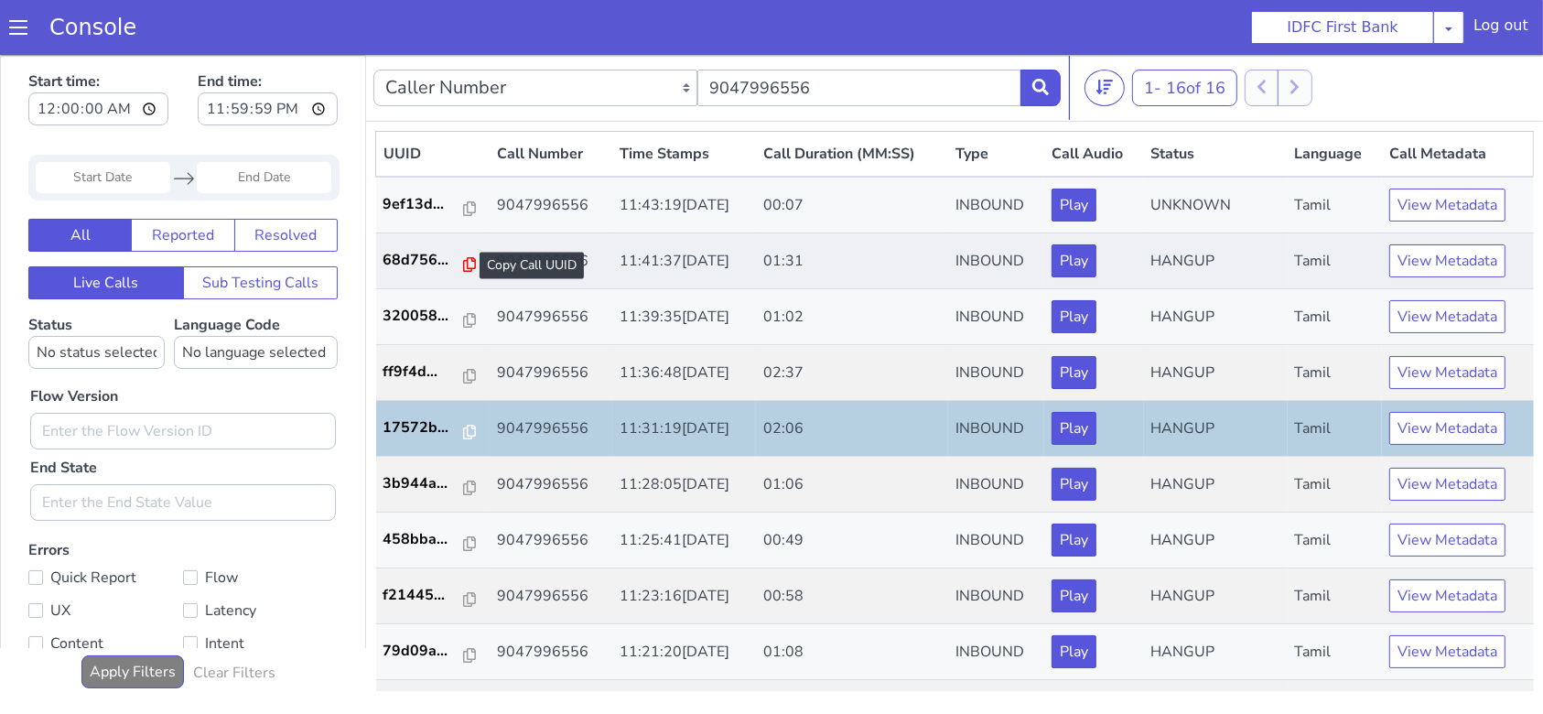
click at [463, 265] on icon at bounding box center [469, 263] width 13 height 15
click at [1040, 84] on icon at bounding box center [1041, 86] width 16 height 16
click at [798, 86] on input "9047996556" at bounding box center [860, 87] width 324 height 37
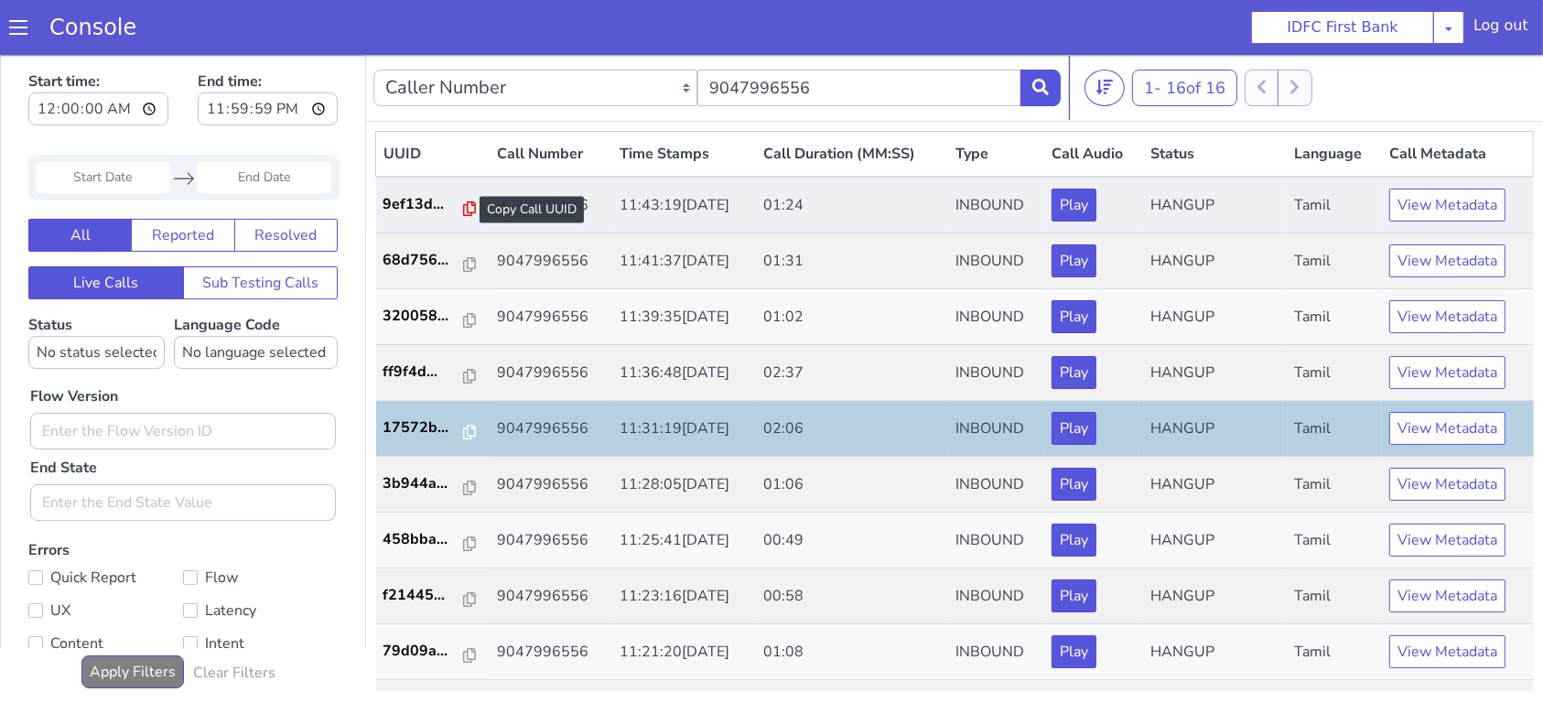
click at [463, 206] on icon at bounding box center [469, 207] width 13 height 15
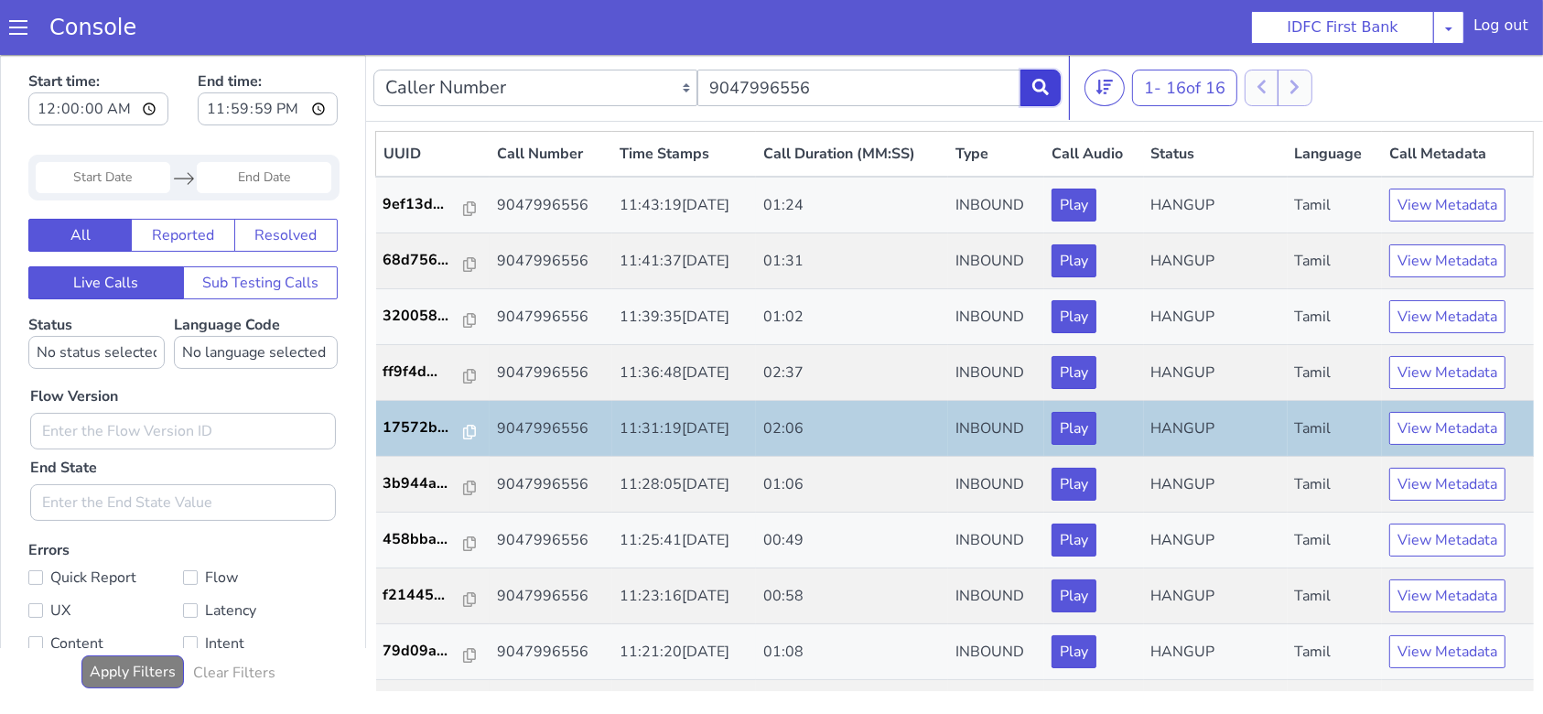
click at [1026, 81] on button at bounding box center [1041, 87] width 40 height 37
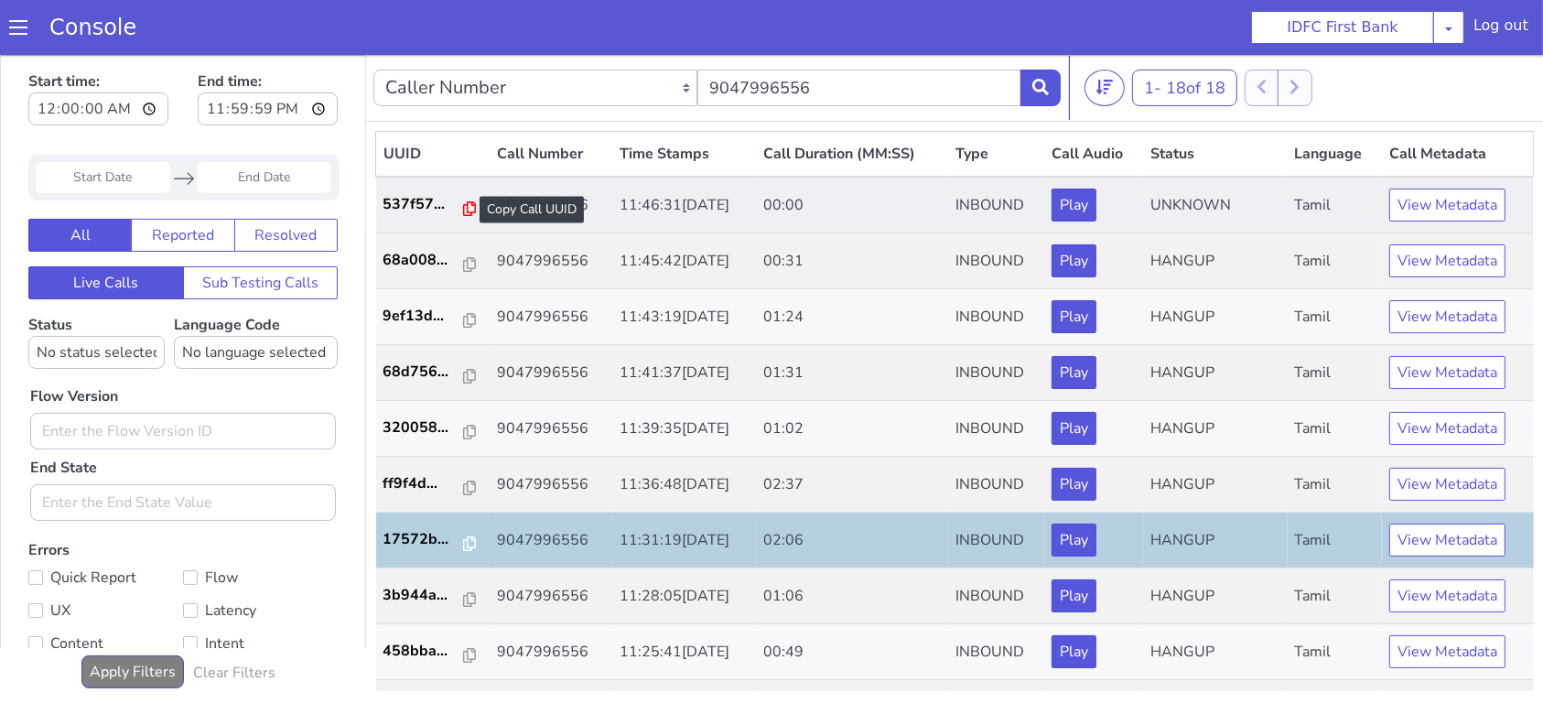
click at [463, 202] on icon at bounding box center [469, 207] width 13 height 15
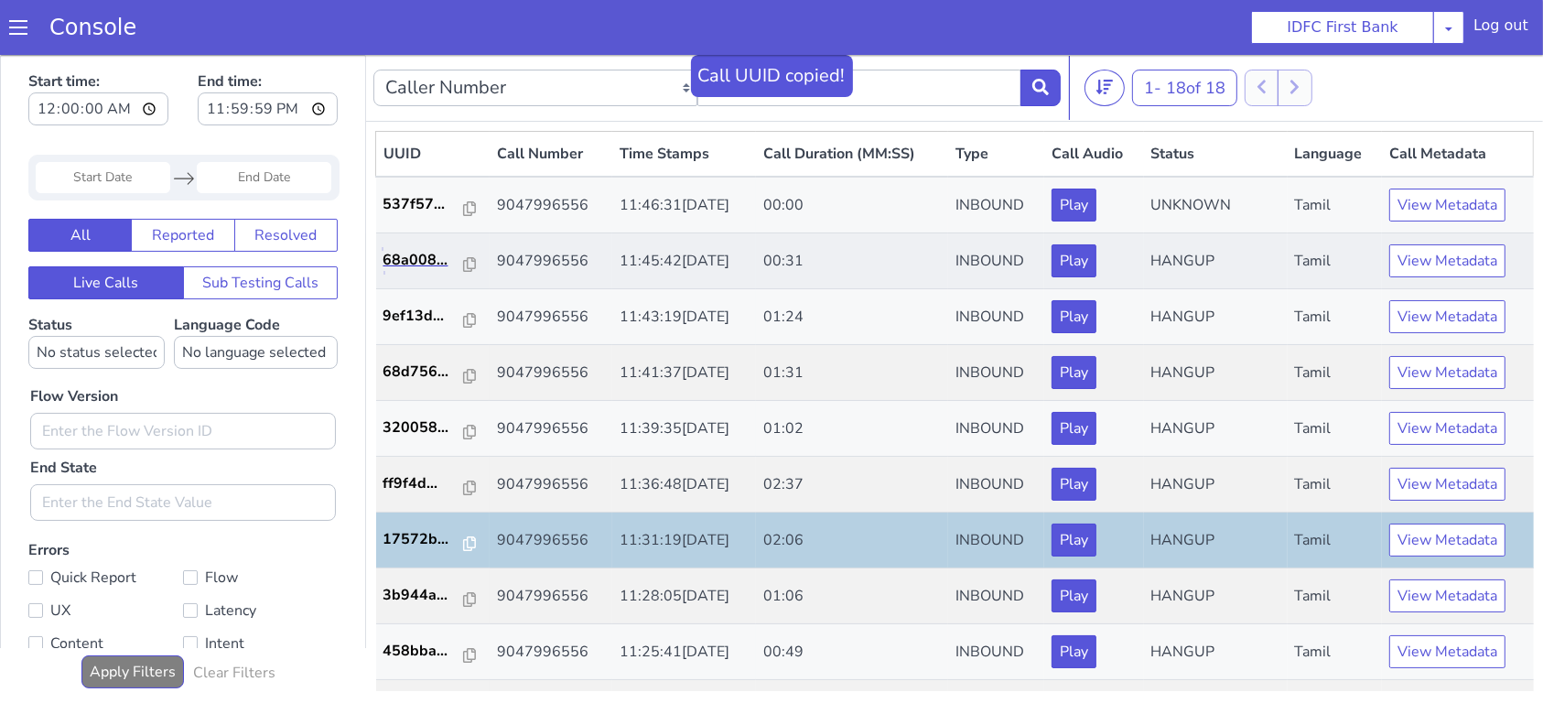
click at [469, 259] on link "68a008..." at bounding box center [434, 259] width 100 height 22
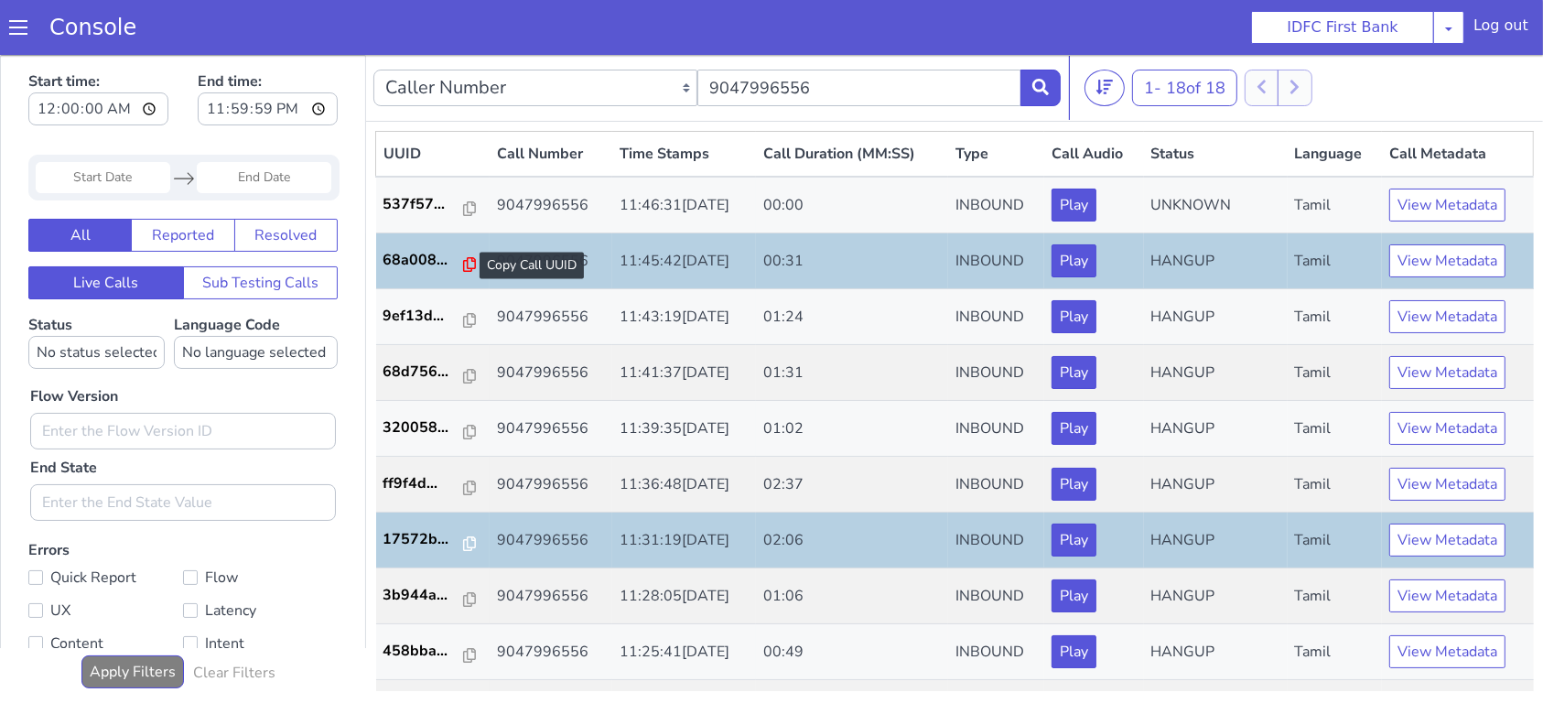
click at [464, 267] on icon at bounding box center [469, 263] width 13 height 15
click at [1040, 82] on icon at bounding box center [1041, 86] width 16 height 16
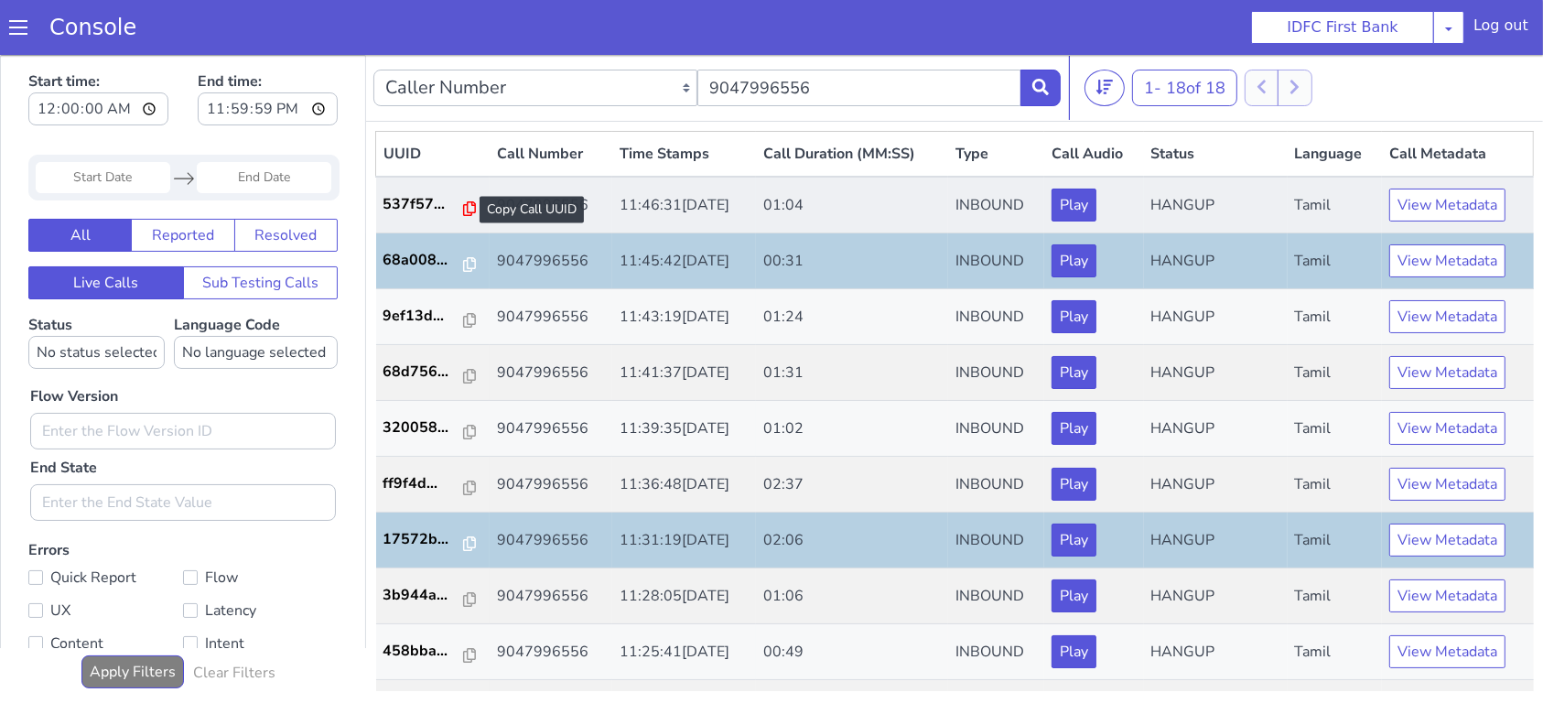
click at [466, 203] on icon at bounding box center [469, 207] width 13 height 15
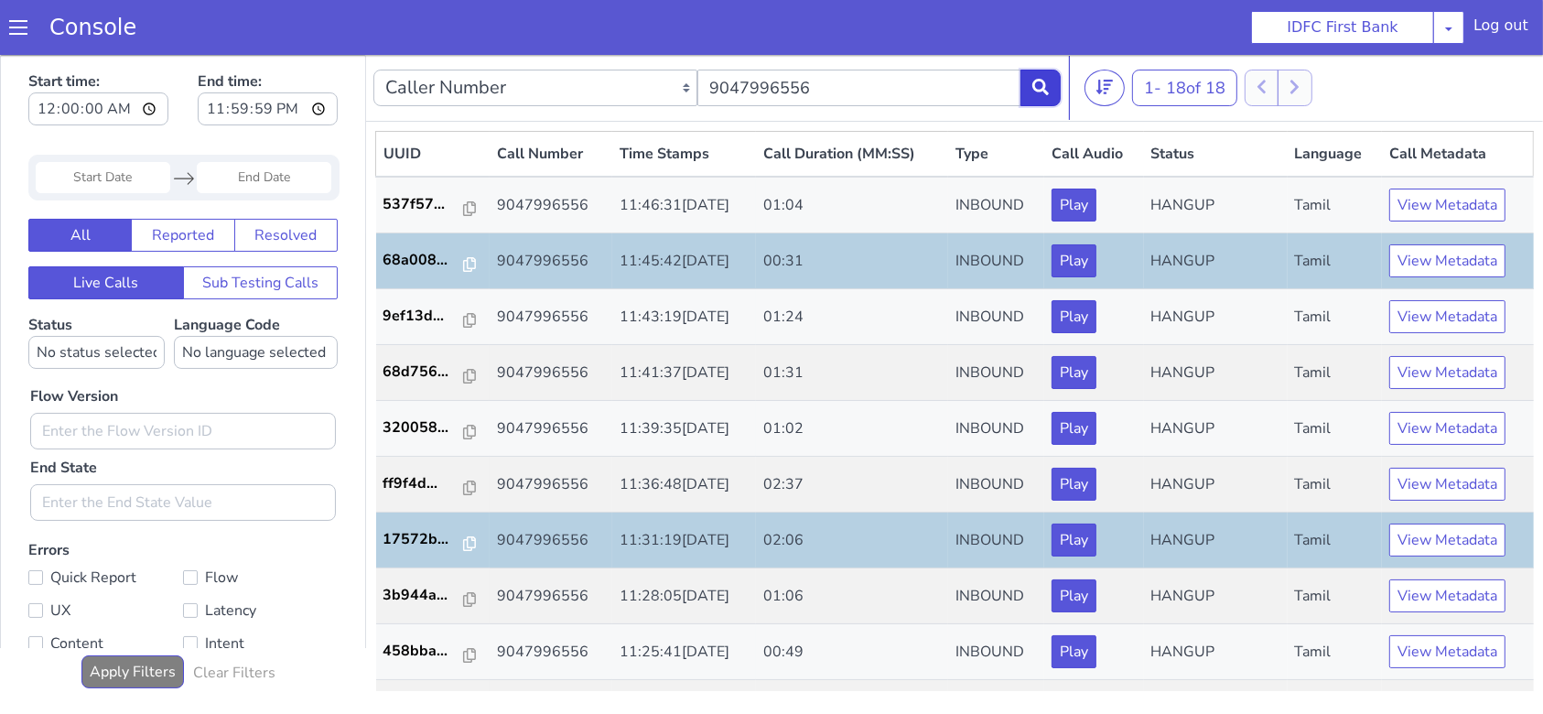
click at [1045, 84] on icon at bounding box center [1041, 86] width 16 height 16
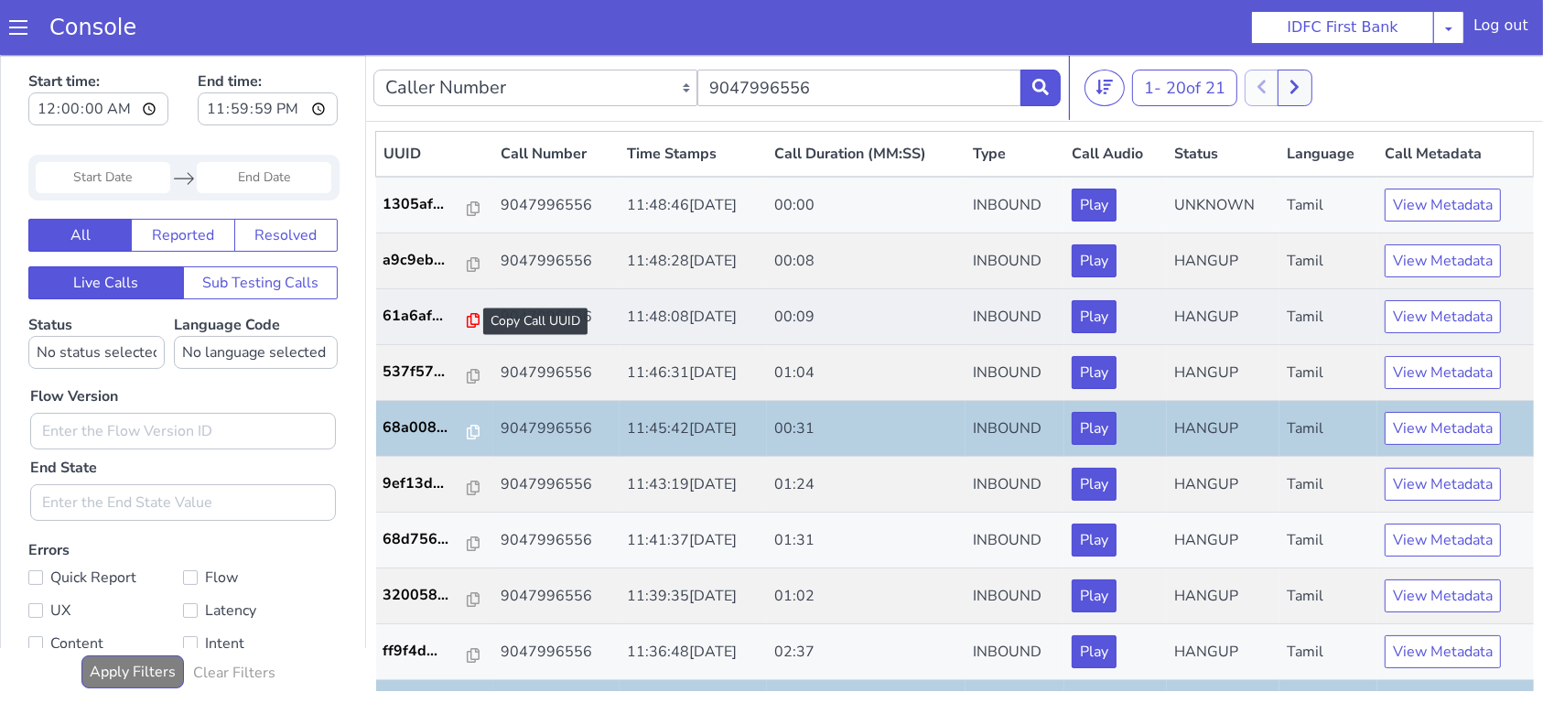
click at [468, 322] on icon at bounding box center [473, 319] width 13 height 15
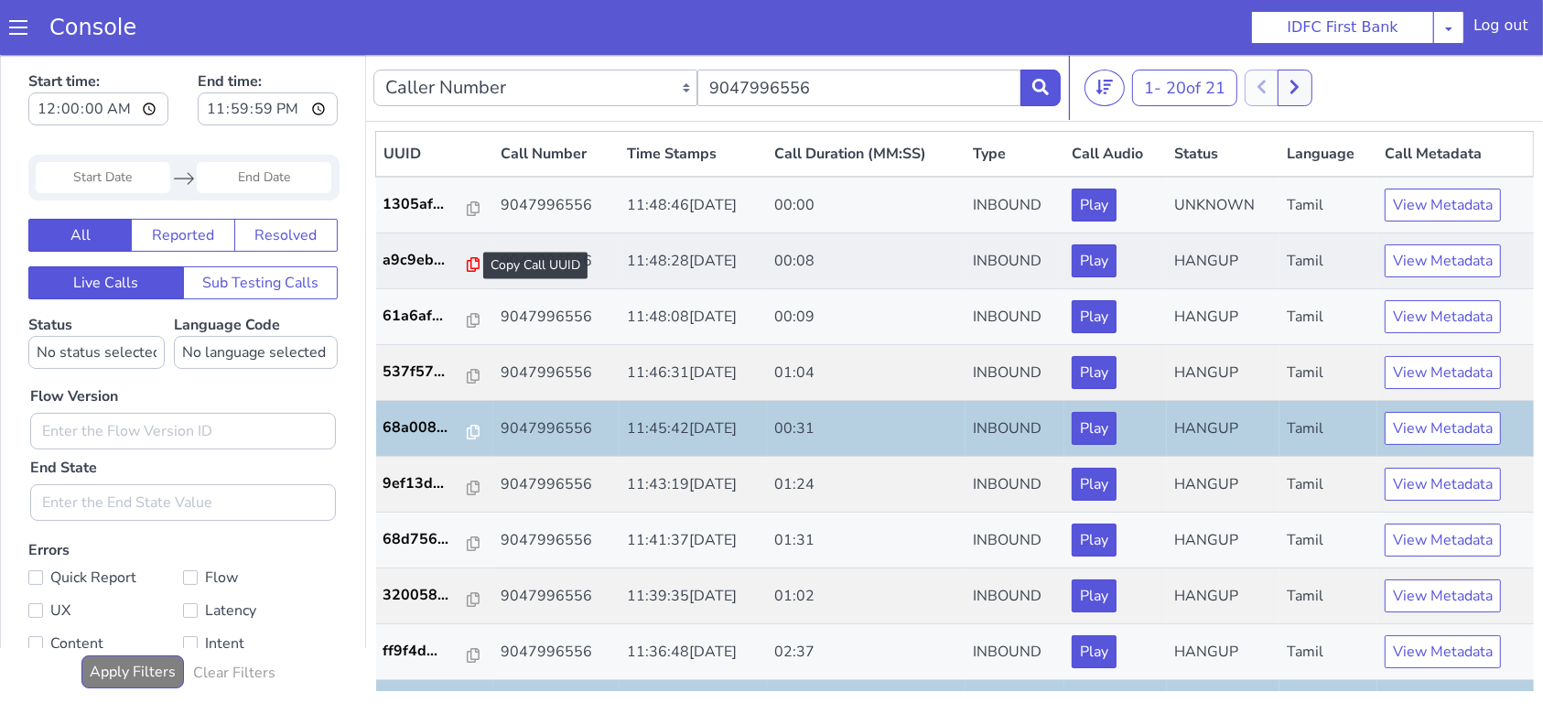
click at [467, 263] on icon at bounding box center [473, 263] width 13 height 15
click at [1044, 91] on icon at bounding box center [1041, 86] width 16 height 16
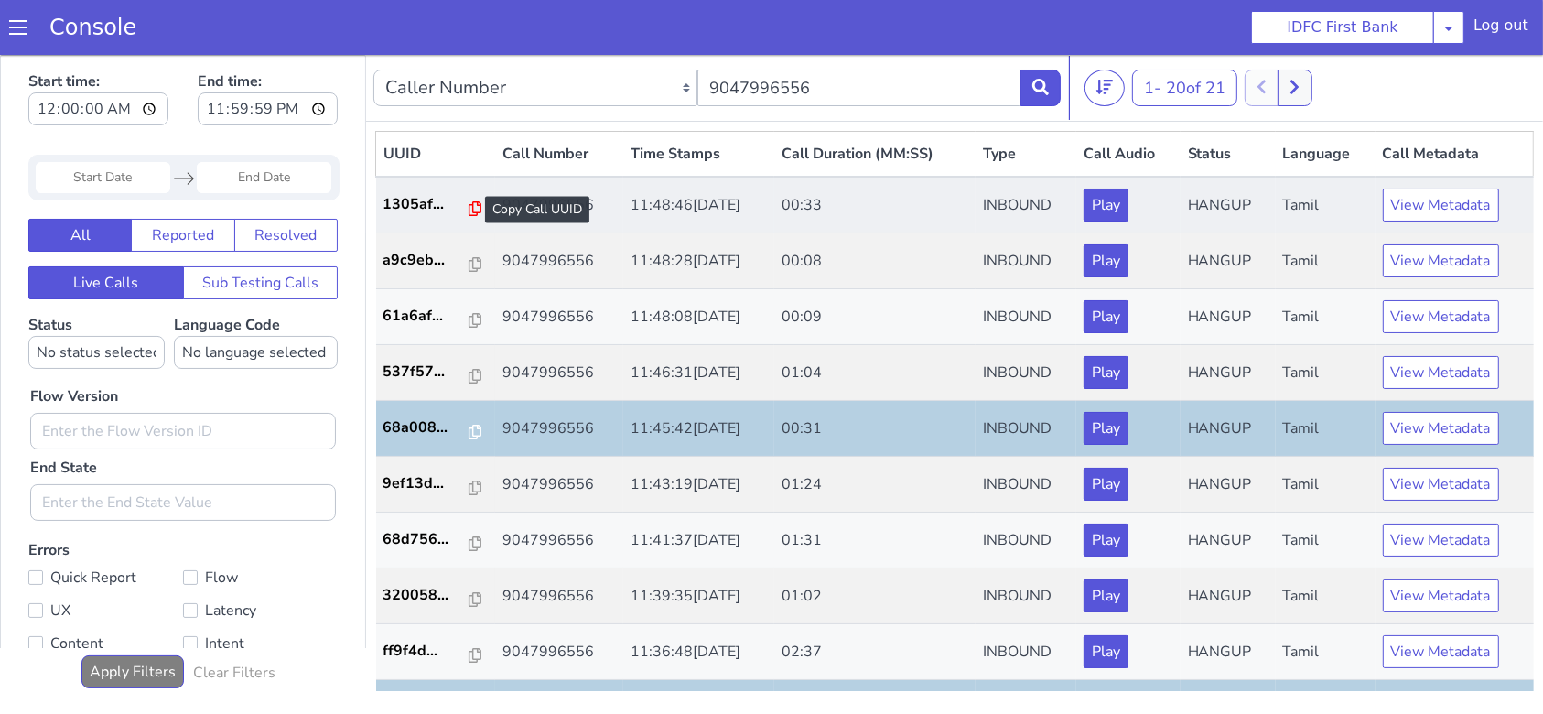
click at [469, 205] on icon at bounding box center [475, 207] width 13 height 15
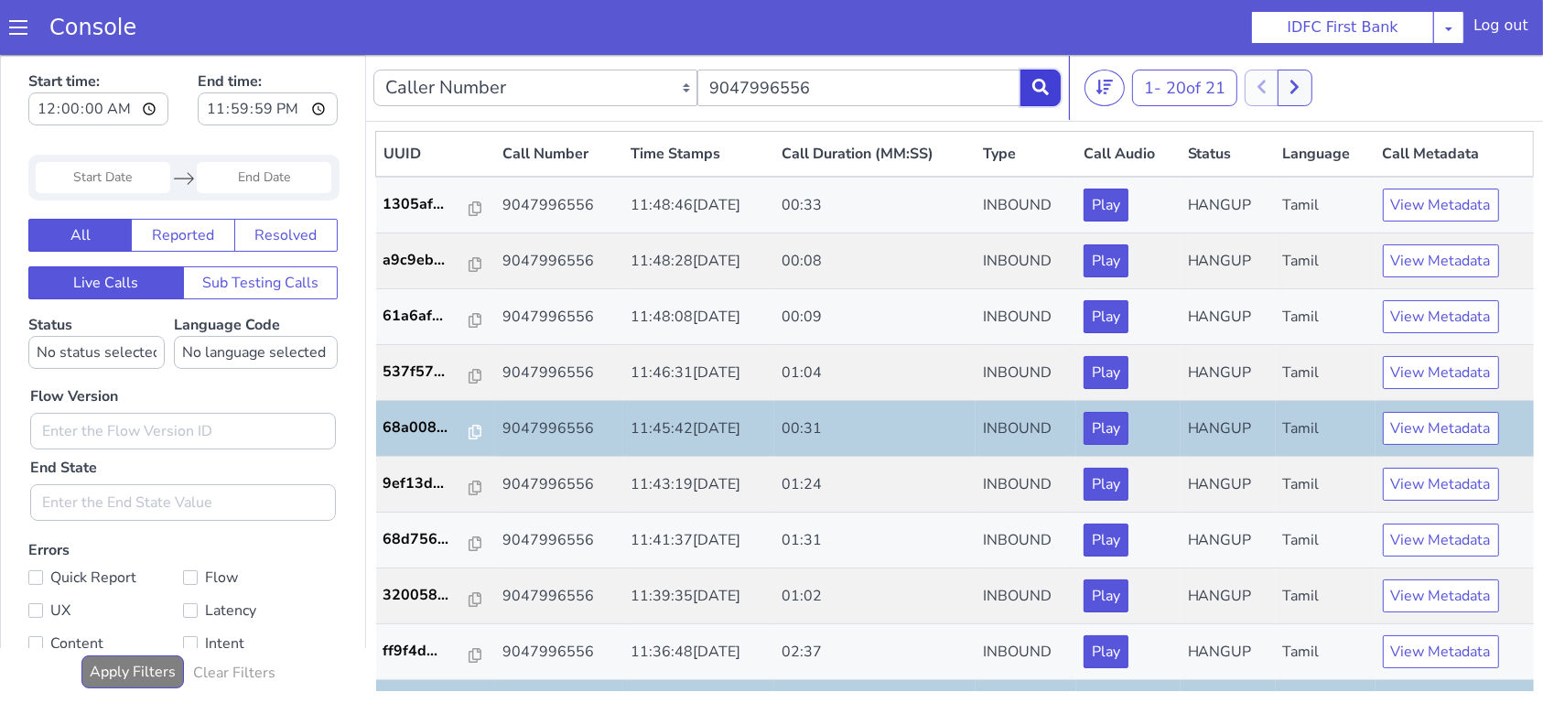
click at [1041, 89] on icon at bounding box center [1041, 86] width 16 height 16
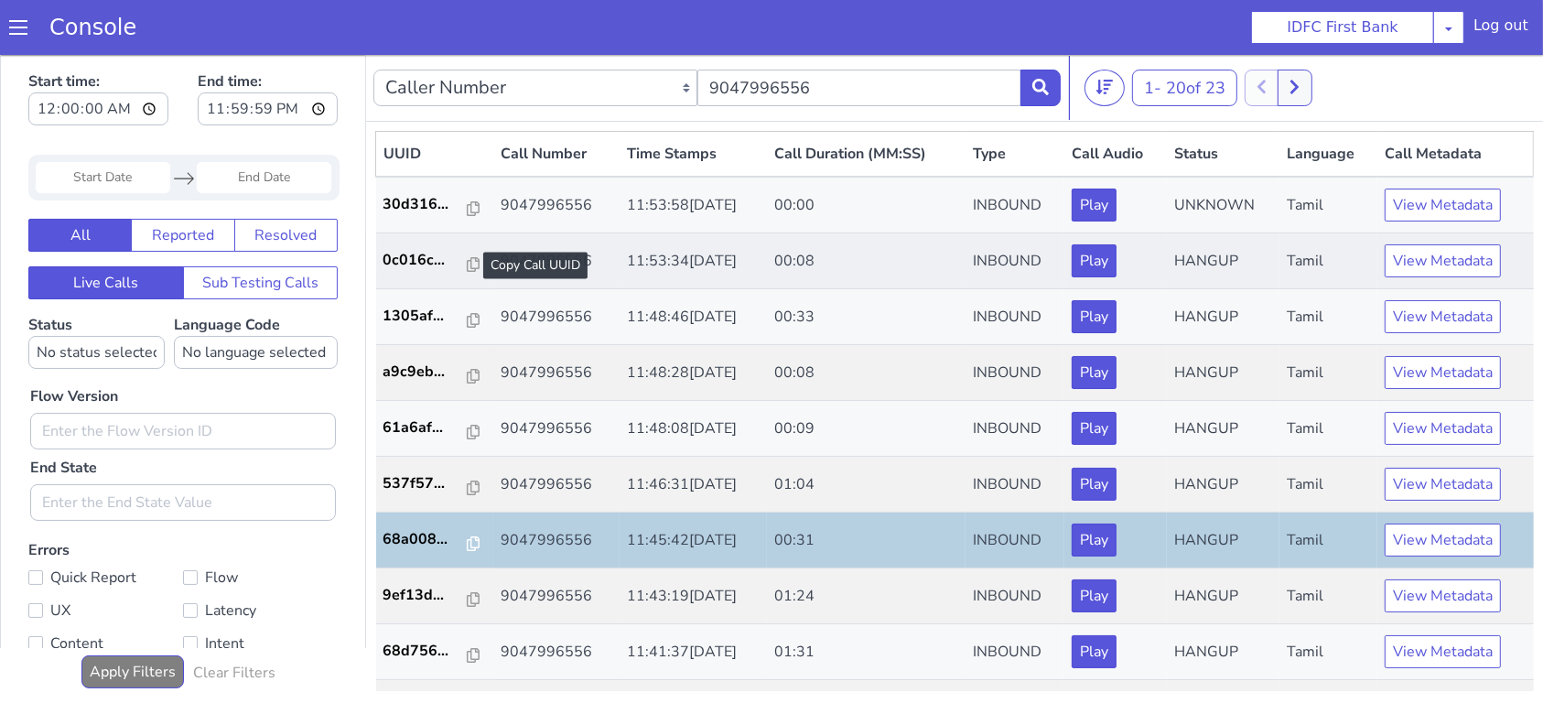
click at [468, 270] on div at bounding box center [473, 265] width 13 height 22
click at [1049, 98] on button at bounding box center [1041, 87] width 40 height 37
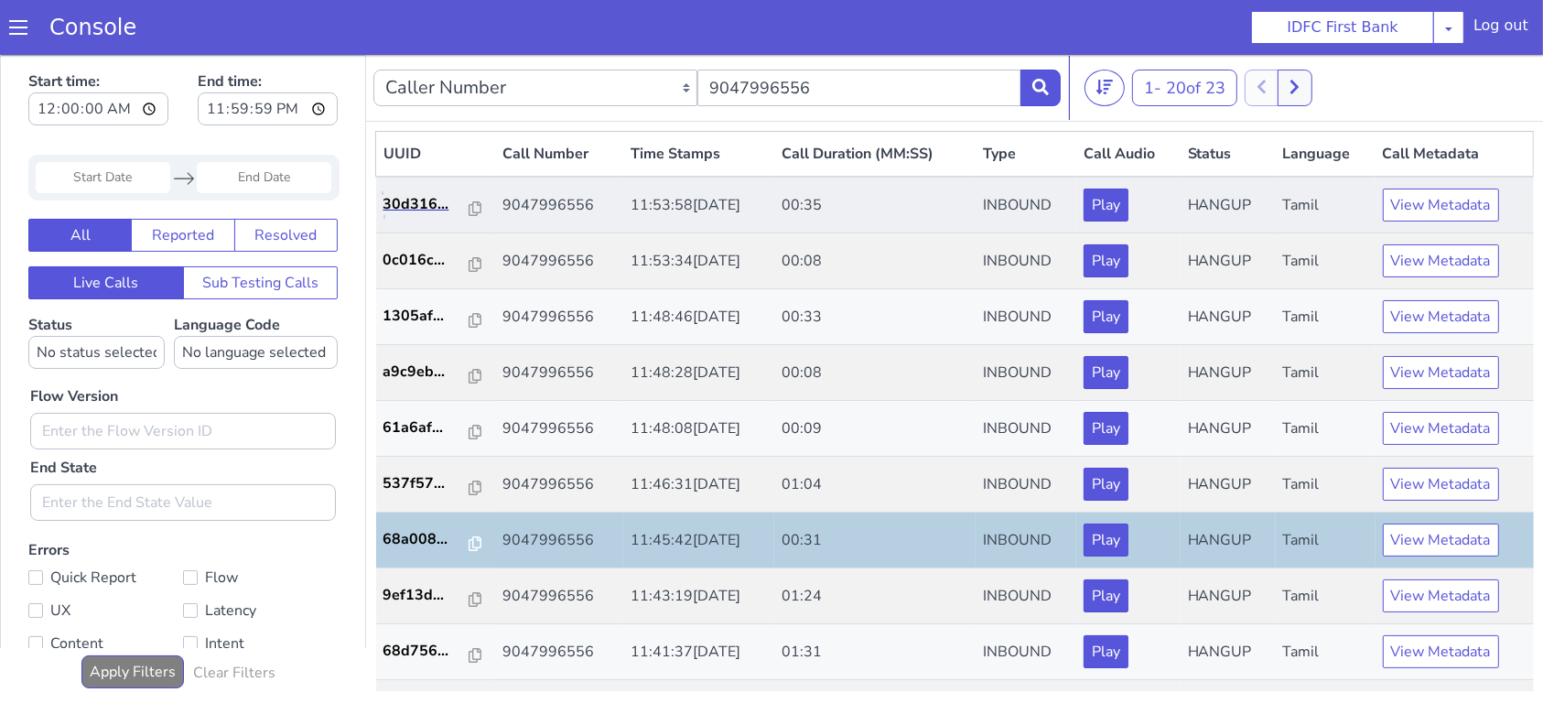
click at [473, 207] on link "30d316..." at bounding box center [436, 203] width 105 height 22
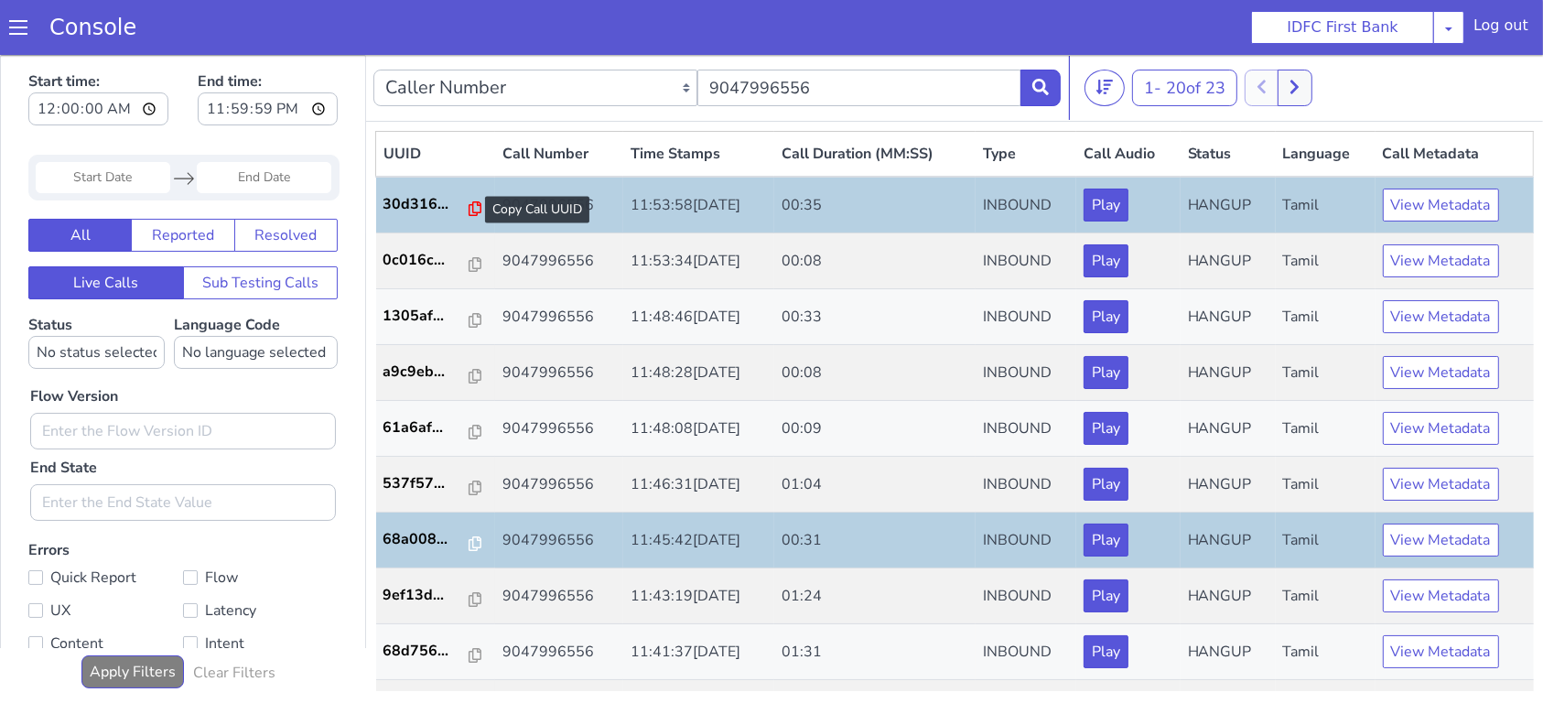
click at [469, 207] on icon at bounding box center [475, 207] width 13 height 15
click at [1034, 90] on icon at bounding box center [1041, 86] width 16 height 16
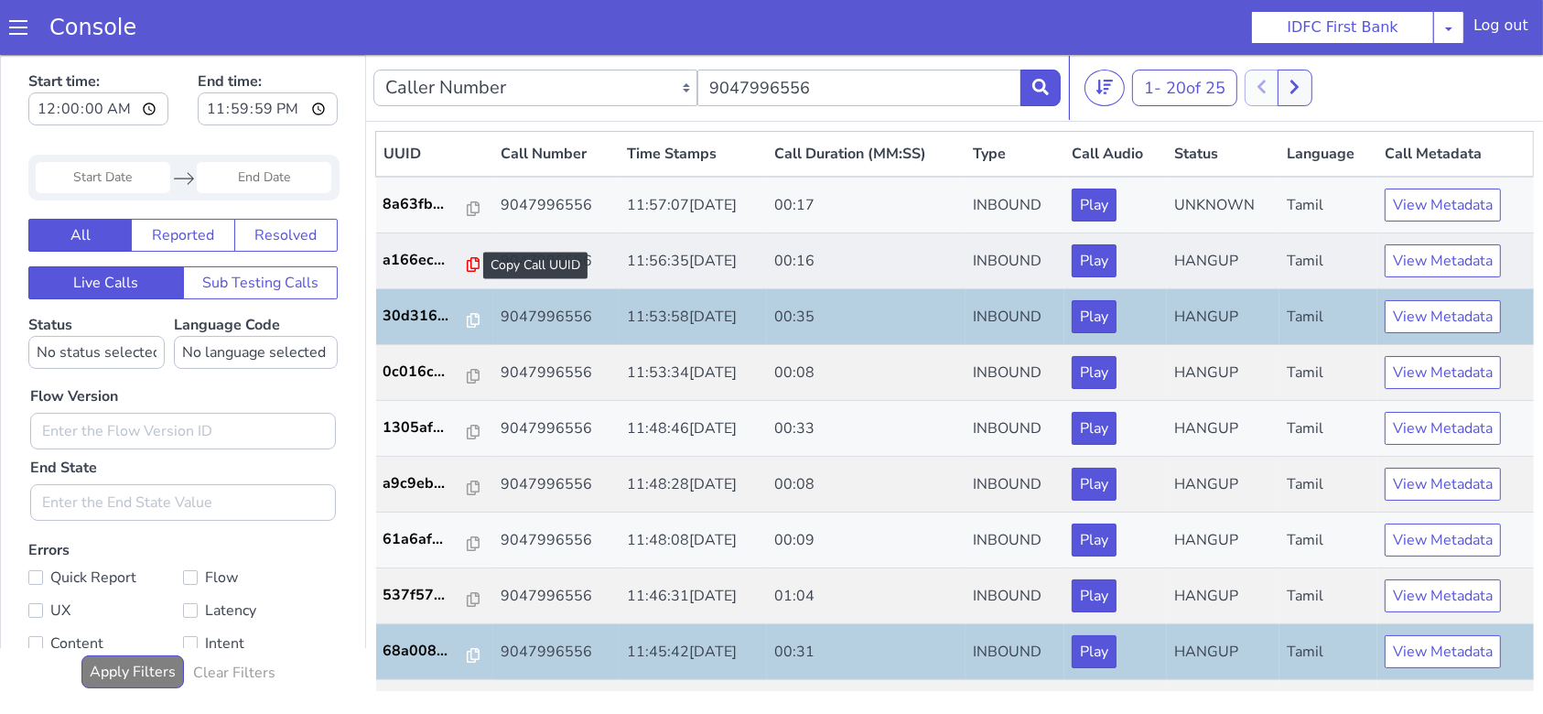
click at [467, 266] on icon at bounding box center [473, 263] width 13 height 15
click at [1034, 88] on icon at bounding box center [1041, 86] width 16 height 16
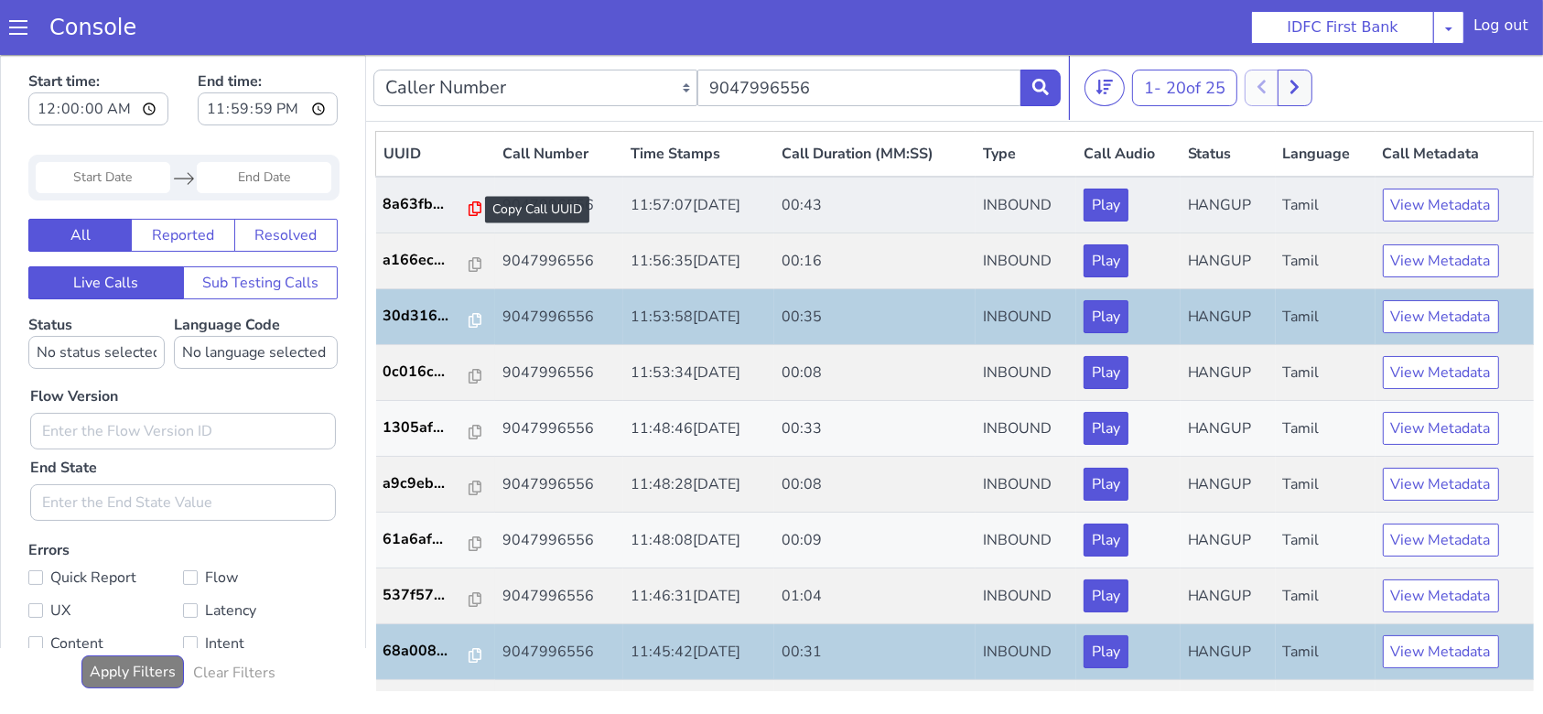
click at [469, 209] on icon at bounding box center [475, 207] width 13 height 15
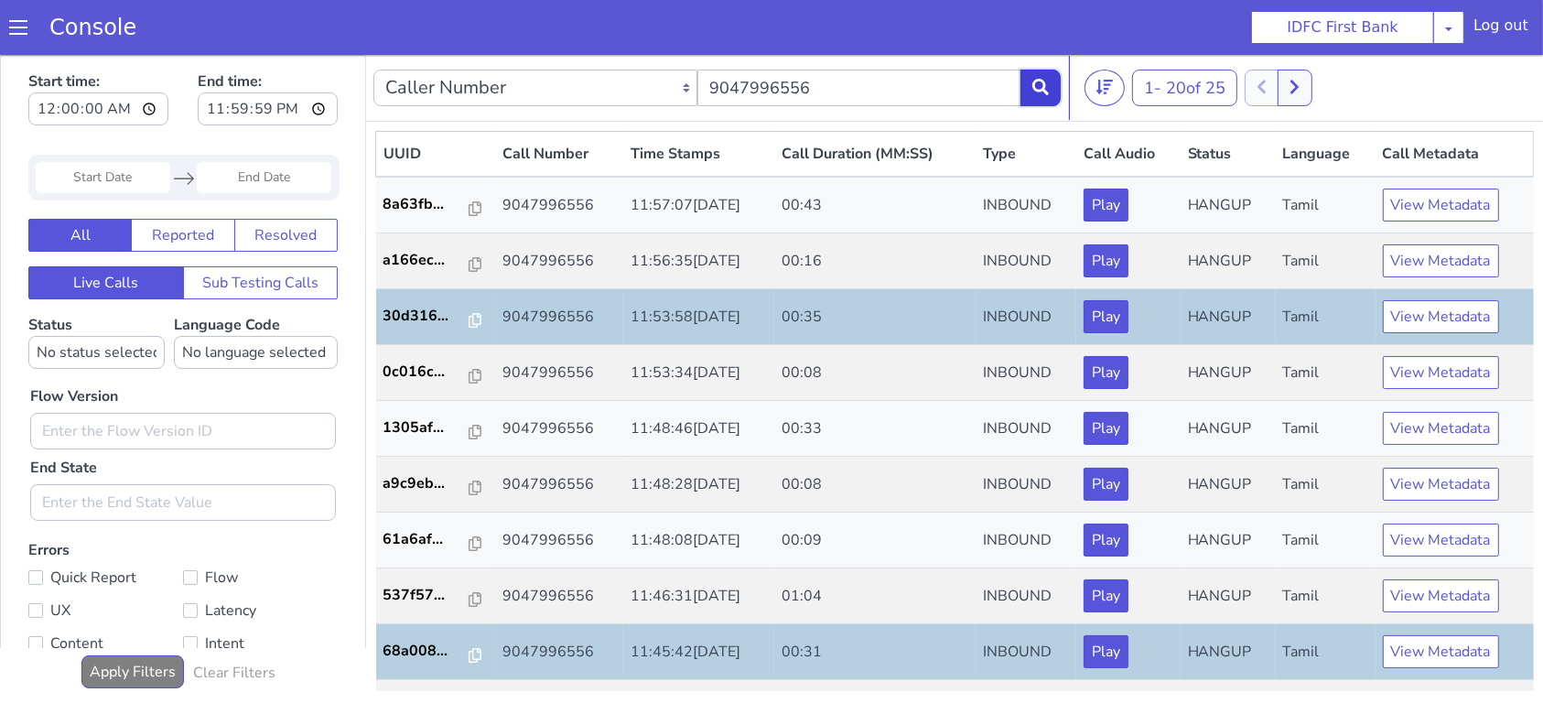
click at [1050, 92] on button at bounding box center [1041, 87] width 40 height 37
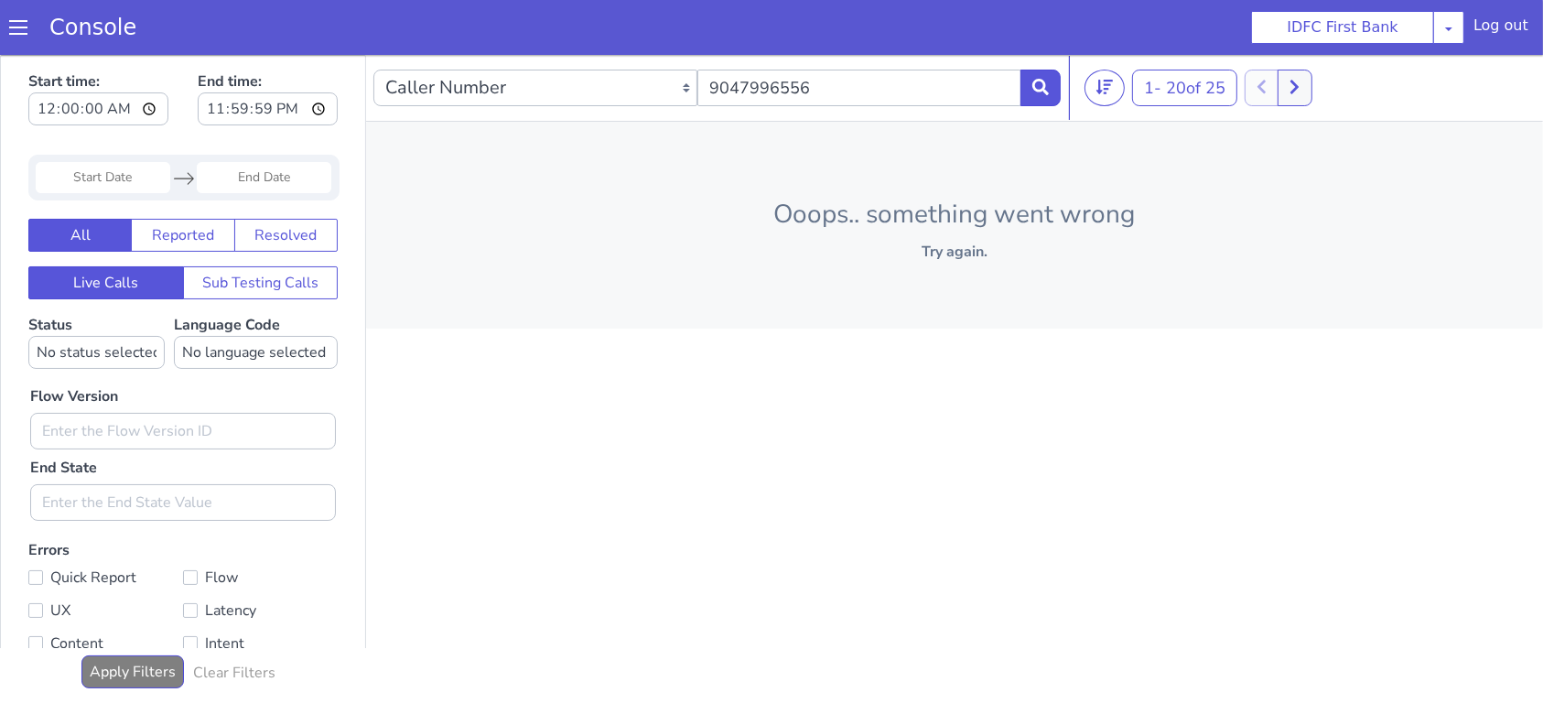
click at [585, 278] on div "Ooops.. something went wrong Try again." at bounding box center [954, 224] width 1177 height 207
click at [1043, 81] on icon at bounding box center [1041, 86] width 16 height 16
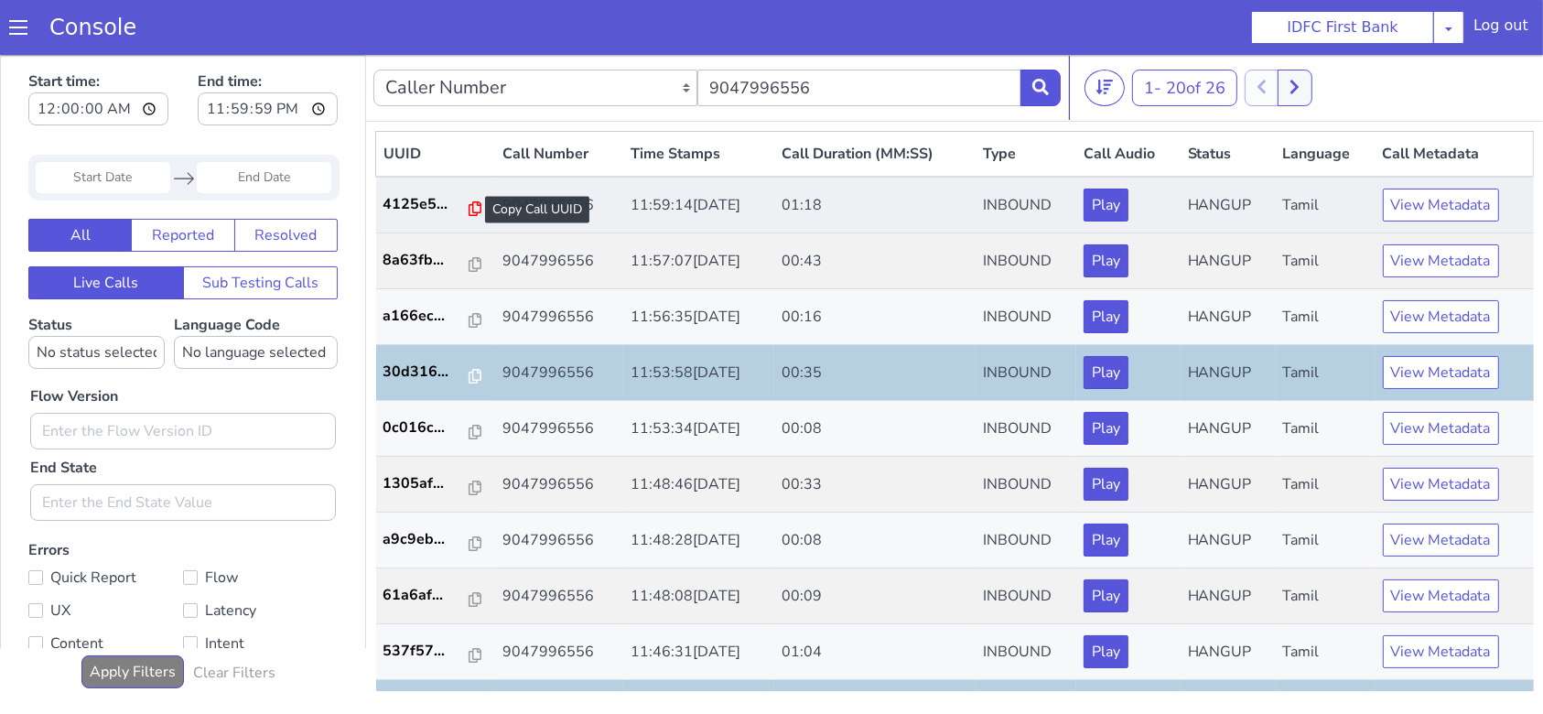
click at [471, 208] on icon at bounding box center [475, 207] width 13 height 15
